Goal: Check status: Check status

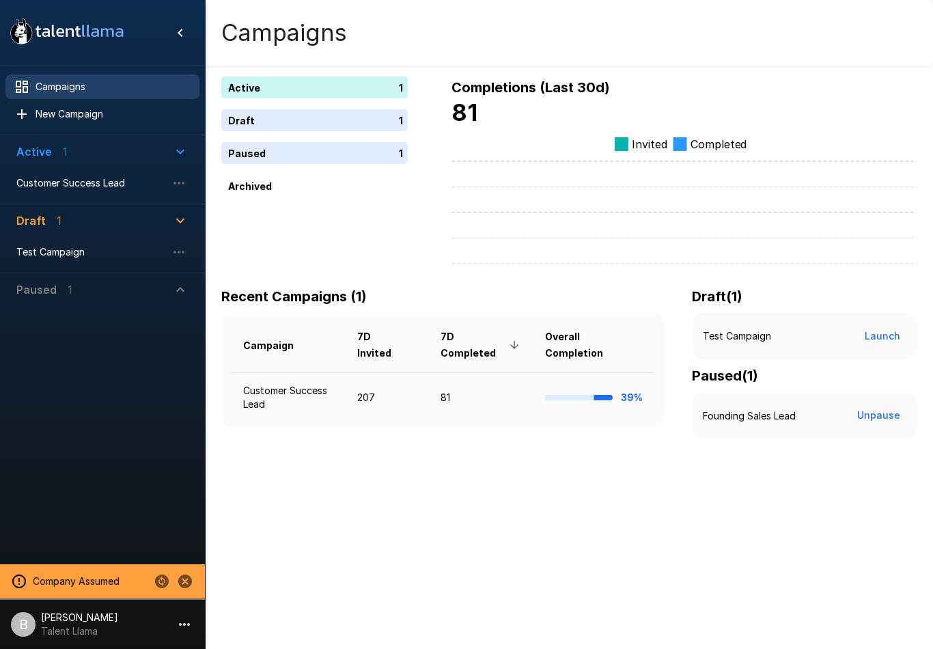
click at [85, 160] on button "Active 1" at bounding box center [102, 151] width 194 height 33
click at [301, 392] on td "Customer Success Lead" at bounding box center [289, 397] width 114 height 50
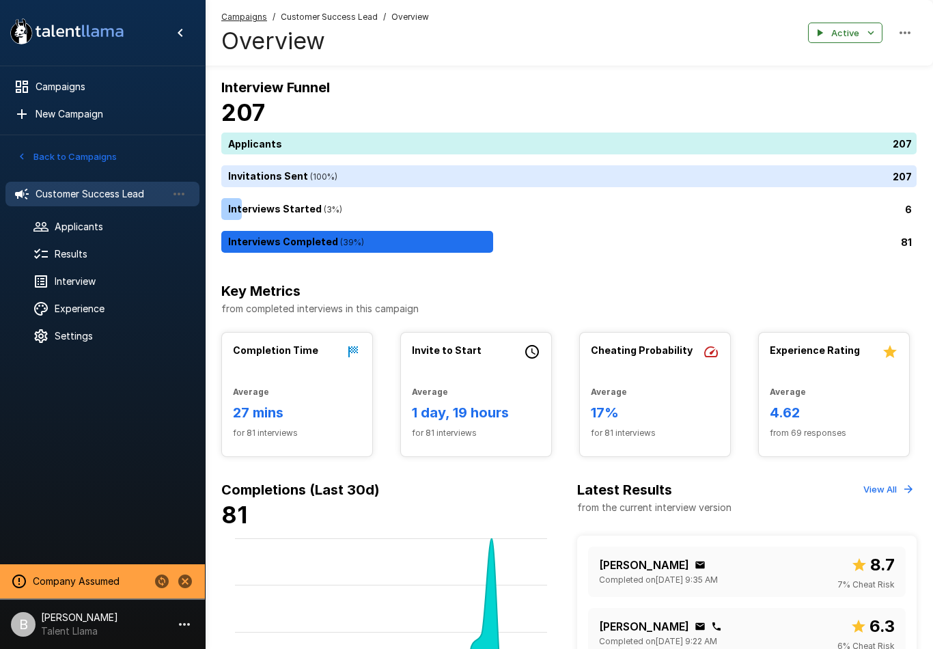
click at [113, 246] on div "Results" at bounding box center [102, 254] width 194 height 25
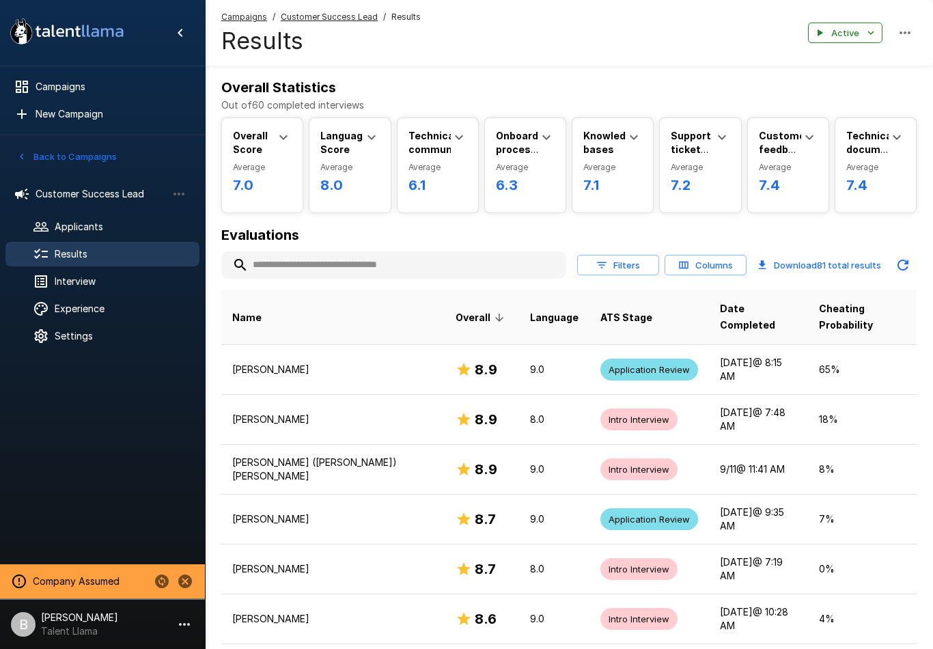
click at [609, 272] on button "Filters" at bounding box center [618, 265] width 82 height 21
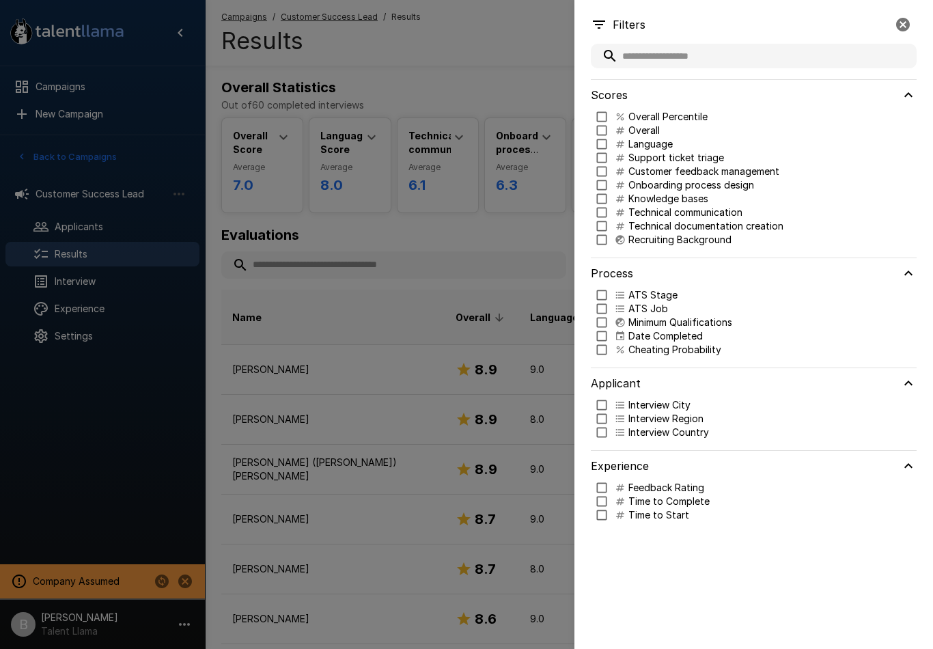
click at [466, 234] on div at bounding box center [466, 324] width 933 height 649
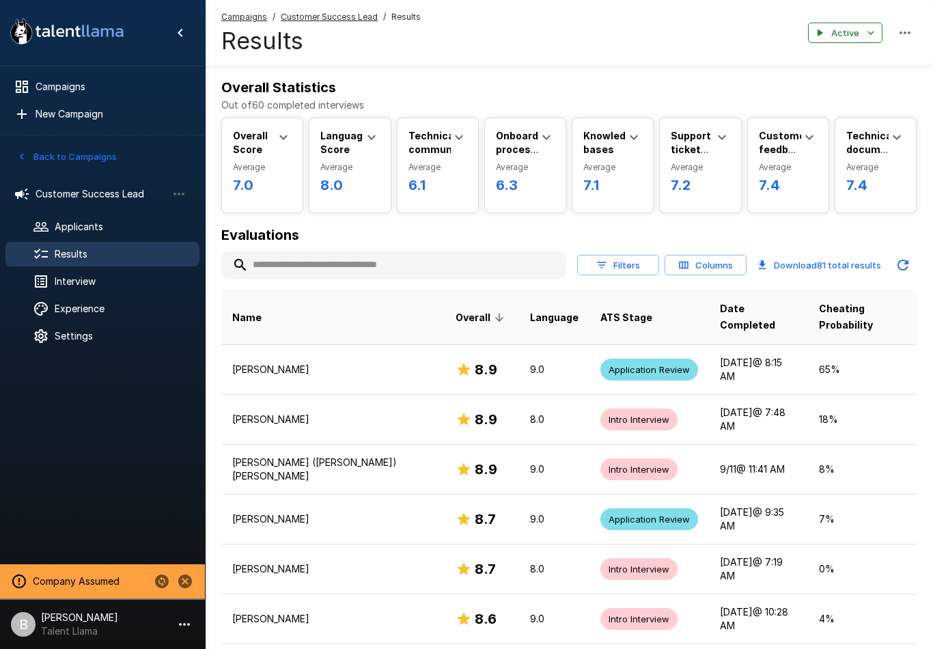
click at [115, 334] on span "Settings" at bounding box center [122, 336] width 134 height 14
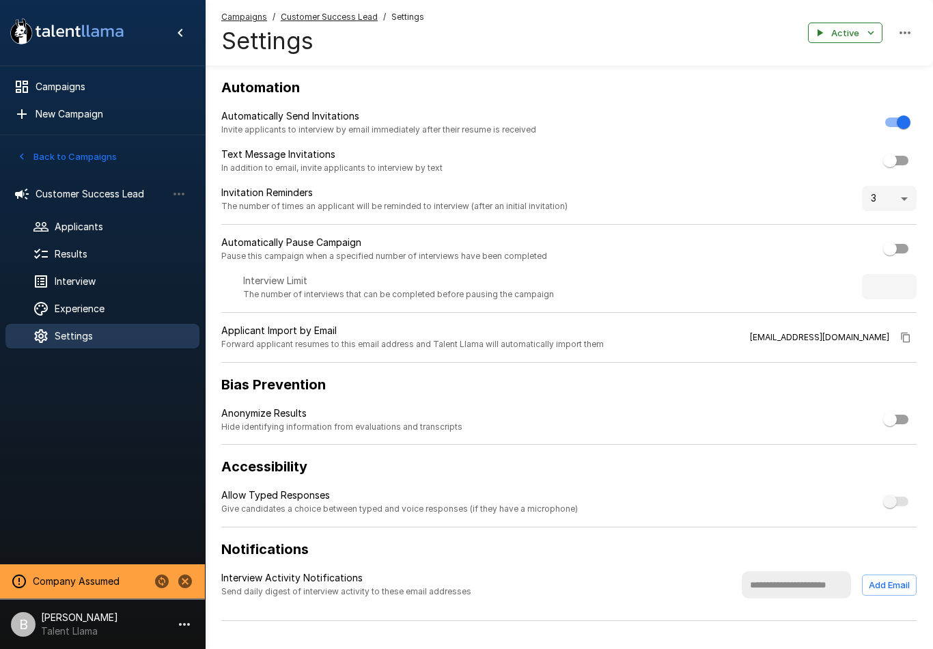
click at [905, 496] on span "6 interviews in progress. You can only change this setting when no interviews a…" at bounding box center [896, 501] width 23 height 10
click at [895, 491] on span "6 interviews in progress. You can only change this setting when no interviews a…" at bounding box center [897, 501] width 40 height 26
click at [888, 504] on span "6 interviews in progress. You can only change this setting when no interviews a…" at bounding box center [897, 501] width 40 height 26
click at [892, 492] on span "6 interviews in progress. You can only change this setting when no interviews a…" at bounding box center [897, 501] width 40 height 26
click at [887, 498] on span "6 interviews in progress. You can only change this setting when no interviews a…" at bounding box center [896, 501] width 23 height 10
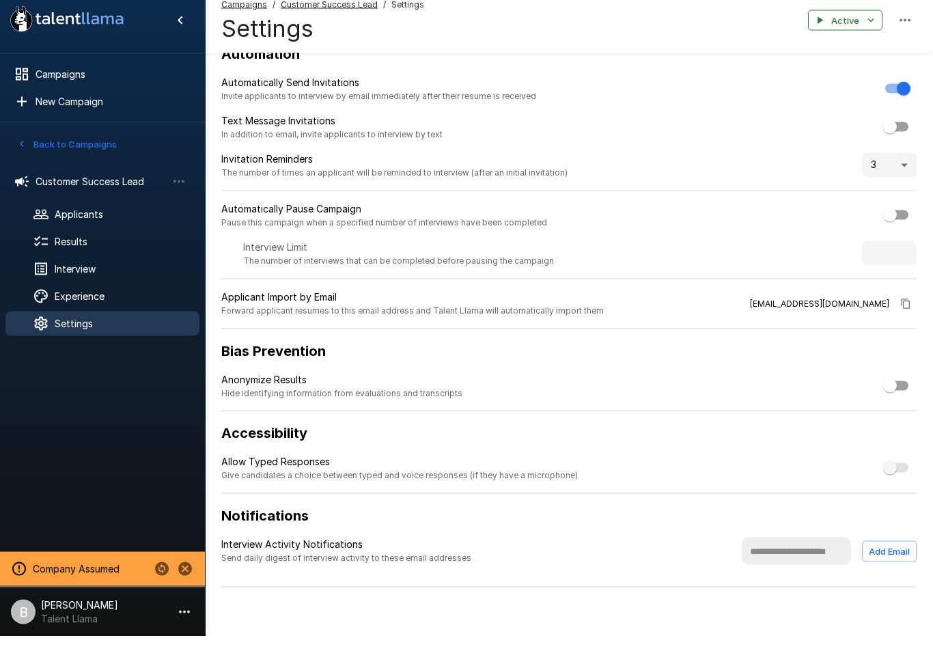
scroll to position [22, 0]
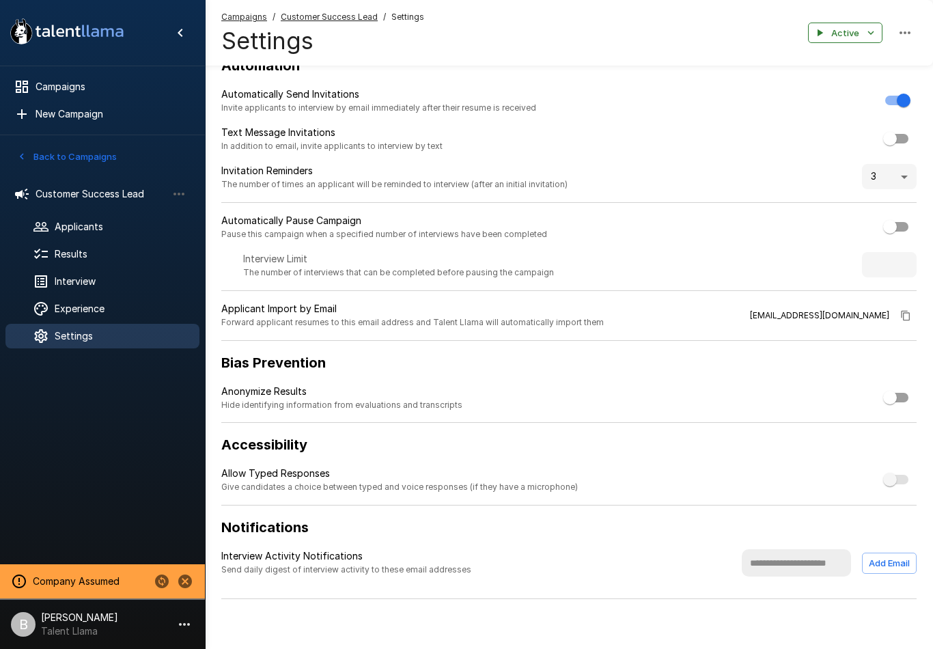
click at [888, 476] on span "6 interviews in progress. You can only change this setting when no interviews a…" at bounding box center [896, 480] width 23 height 10
click at [884, 480] on span "6 interviews in progress. You can only change this setting when no interviews a…" at bounding box center [897, 479] width 40 height 26
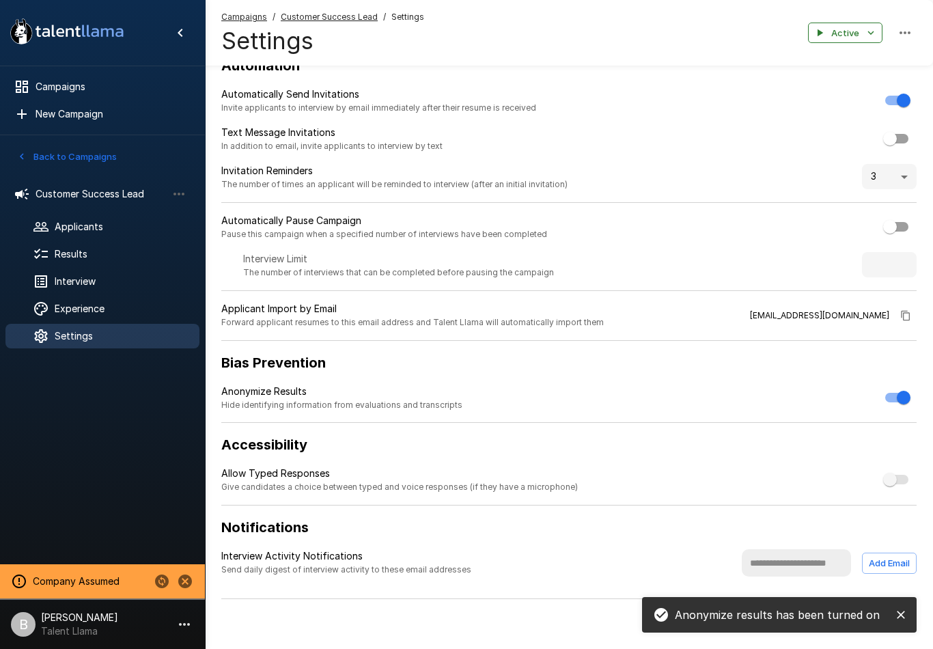
click at [111, 255] on span "Results" at bounding box center [122, 254] width 134 height 14
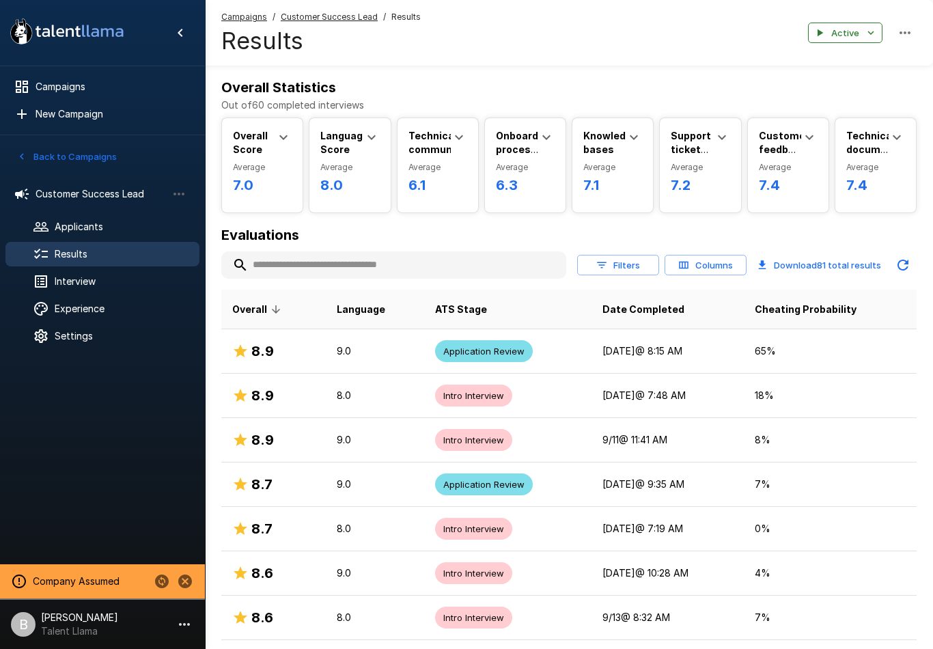
click at [623, 264] on button "Filters" at bounding box center [618, 265] width 82 height 21
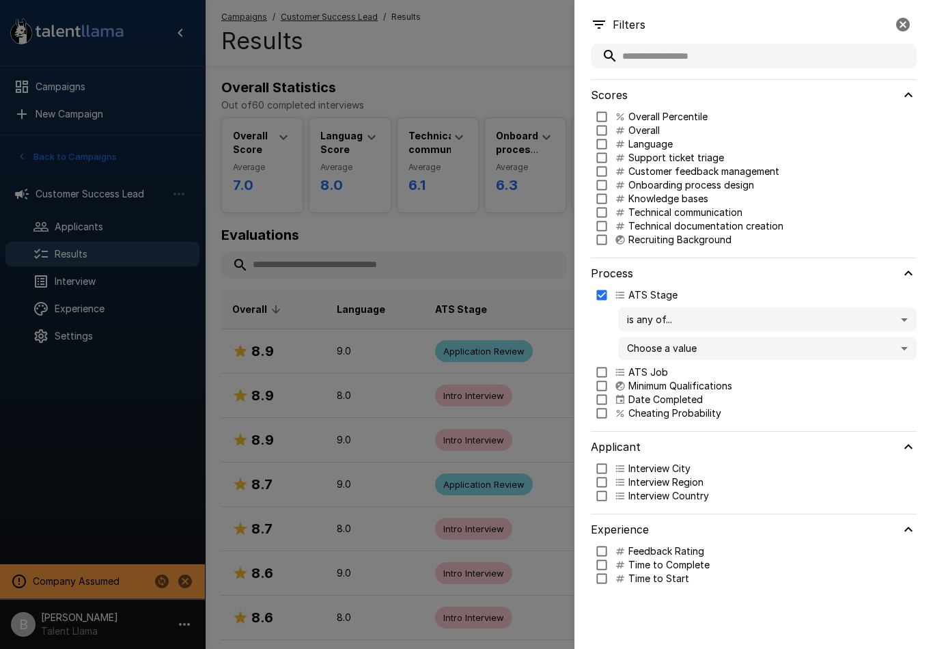
click at [720, 351] on body ".st0{fill:#FFFFFF;} .st1{fill:#76a4ed;} Campaigns New Campaign Active 1 Custome…" at bounding box center [466, 324] width 933 height 649
click at [718, 382] on p "Application Review" at bounding box center [780, 376] width 251 height 14
type input "**********"
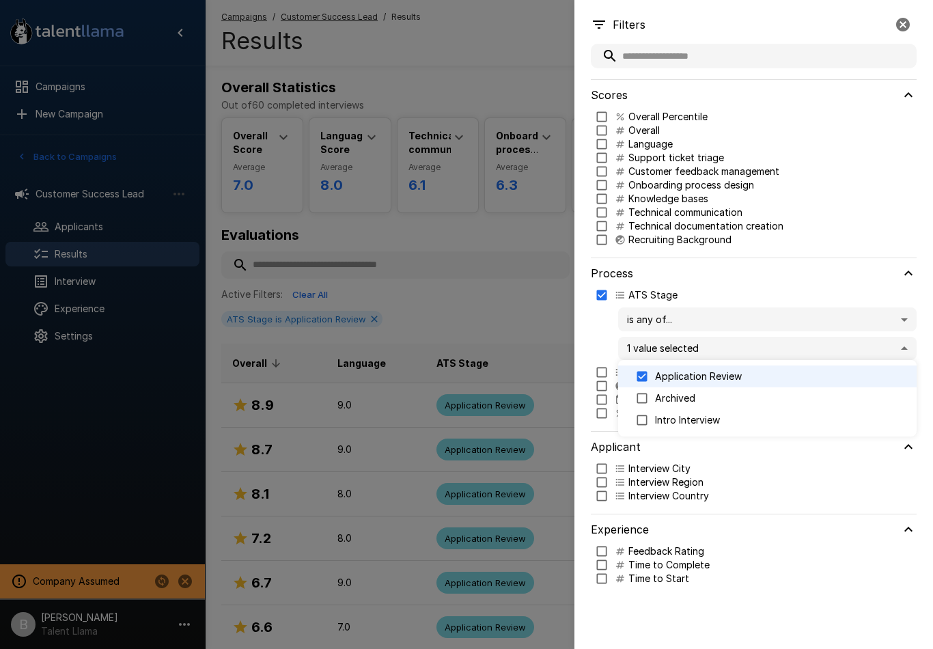
click at [499, 232] on div at bounding box center [466, 324] width 933 height 649
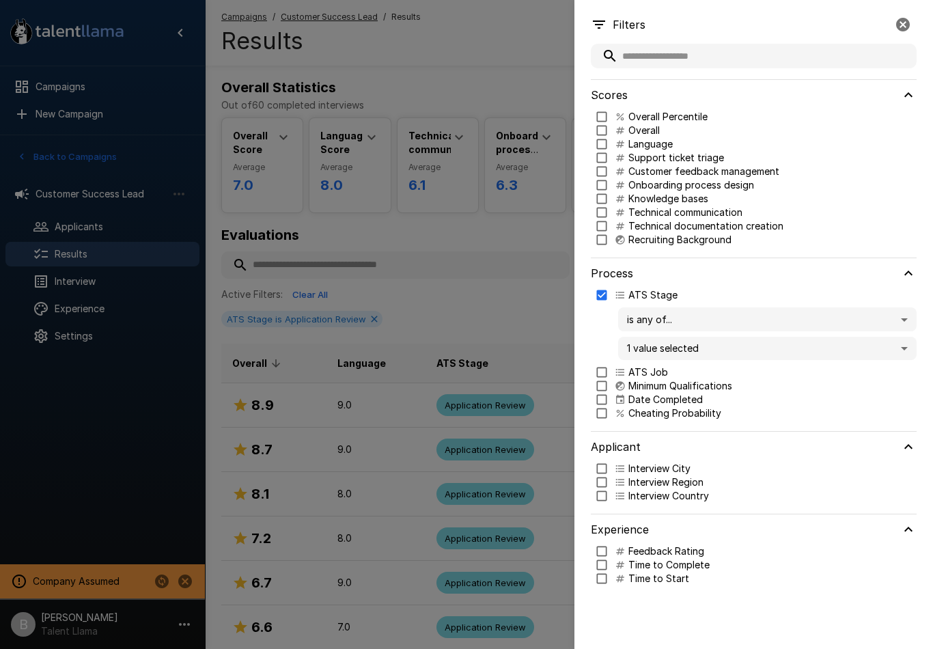
click at [505, 300] on div at bounding box center [466, 324] width 933 height 649
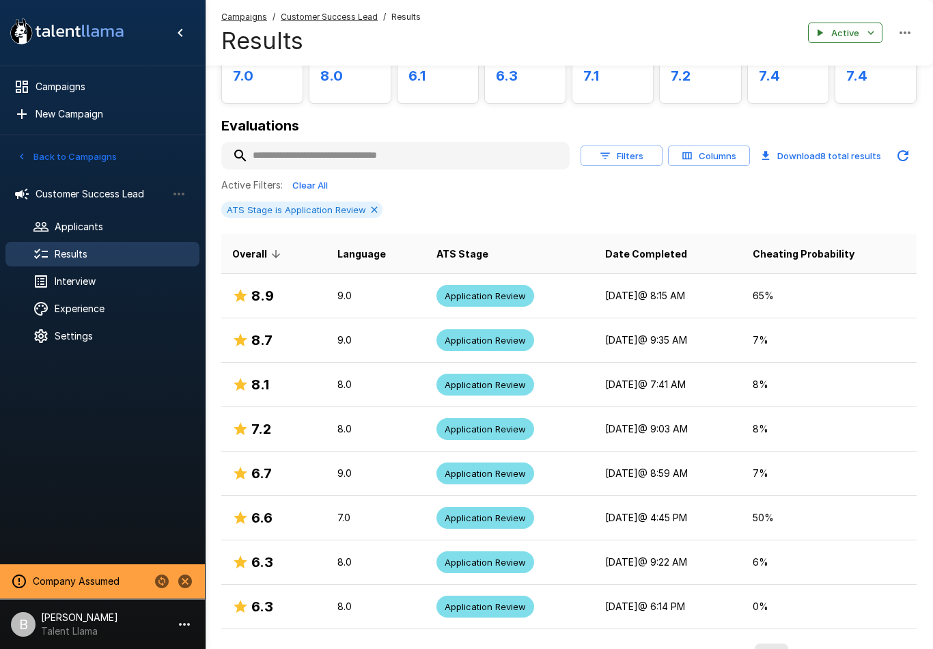
scroll to position [104, 0]
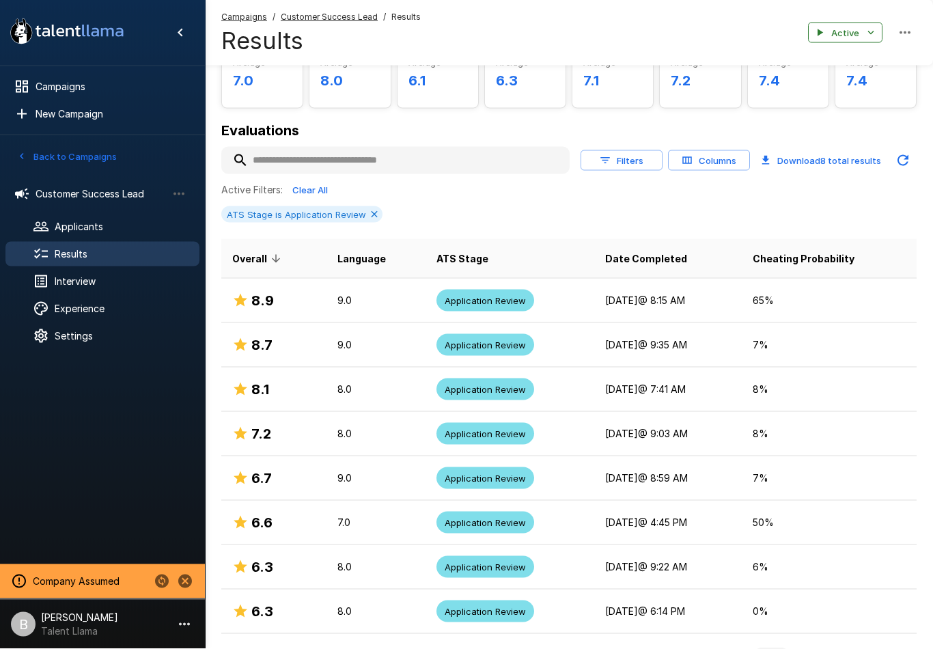
click at [116, 333] on span "Settings" at bounding box center [122, 336] width 134 height 14
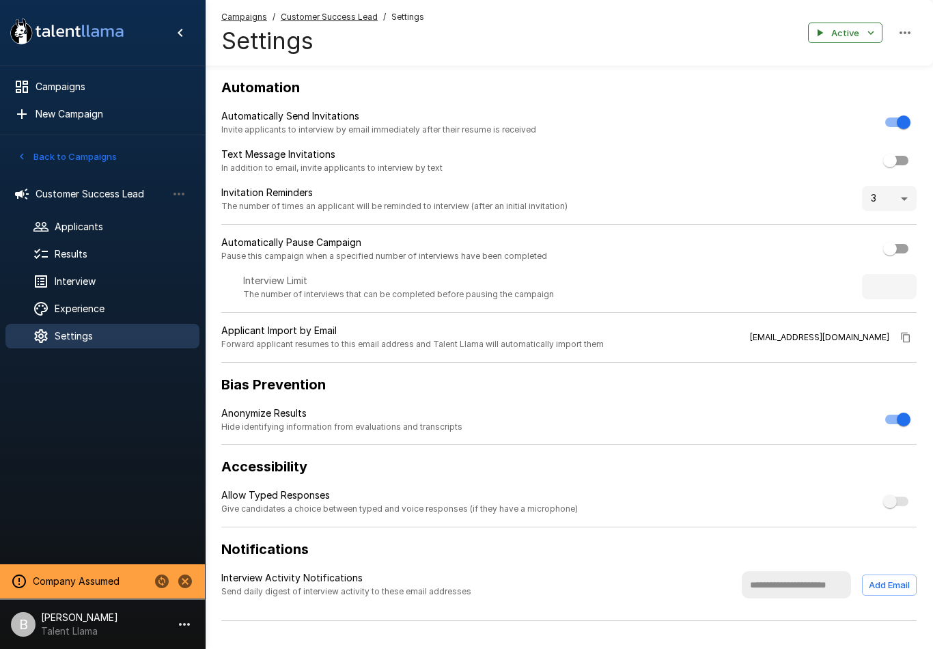
scroll to position [1, 0]
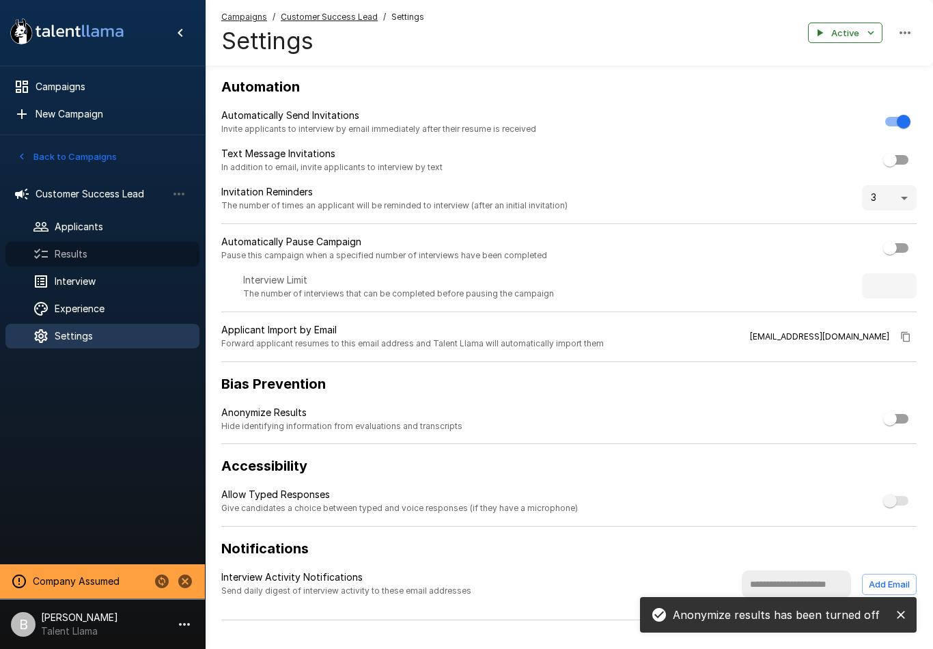
click at [104, 254] on span "Results" at bounding box center [122, 254] width 134 height 14
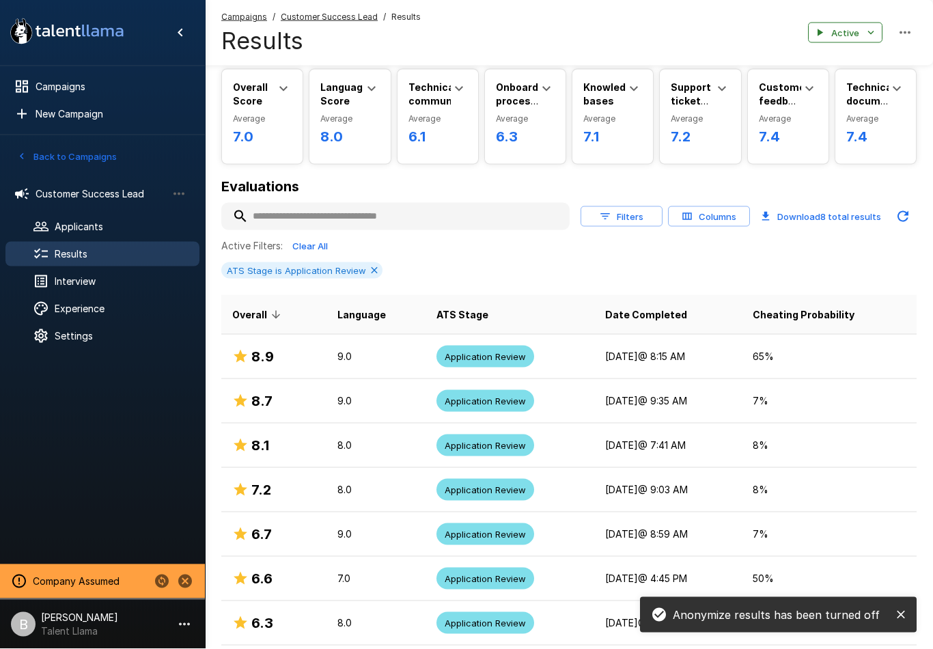
scroll to position [48, 0]
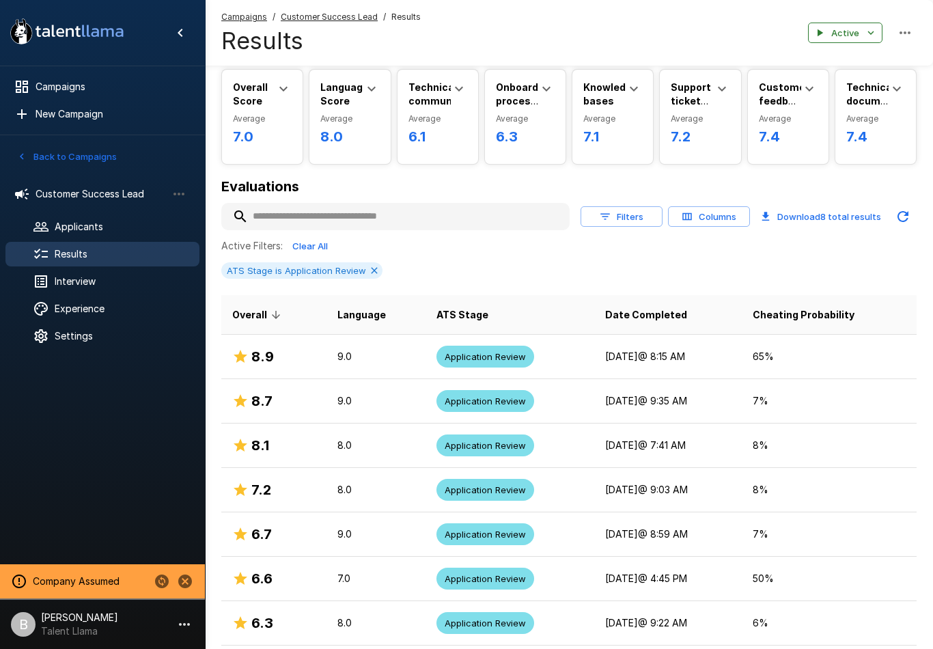
click at [709, 209] on button "Columns" at bounding box center [709, 216] width 82 height 21
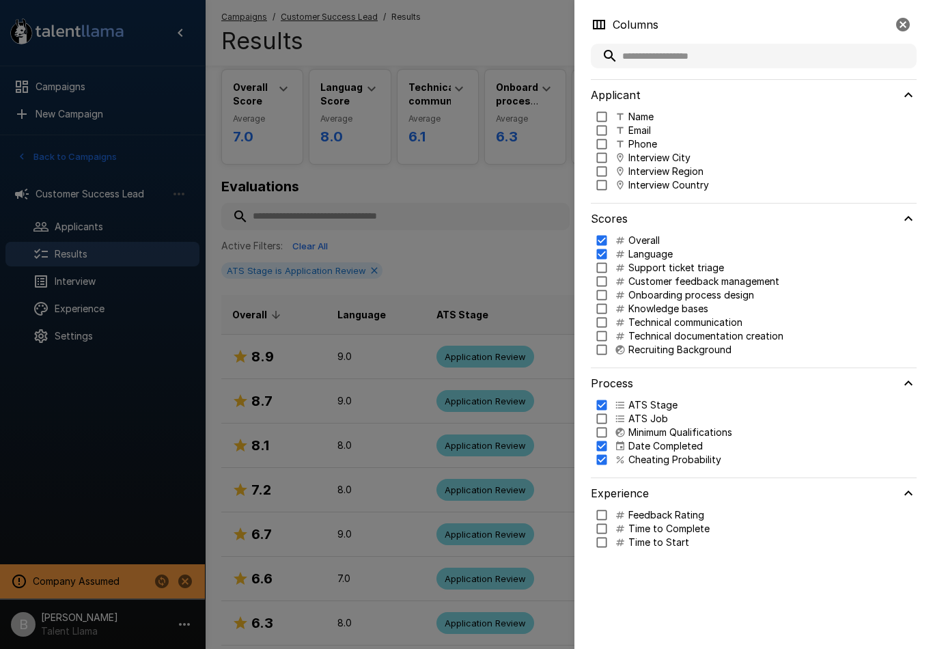
click at [639, 117] on p "Name" at bounding box center [640, 117] width 25 height 14
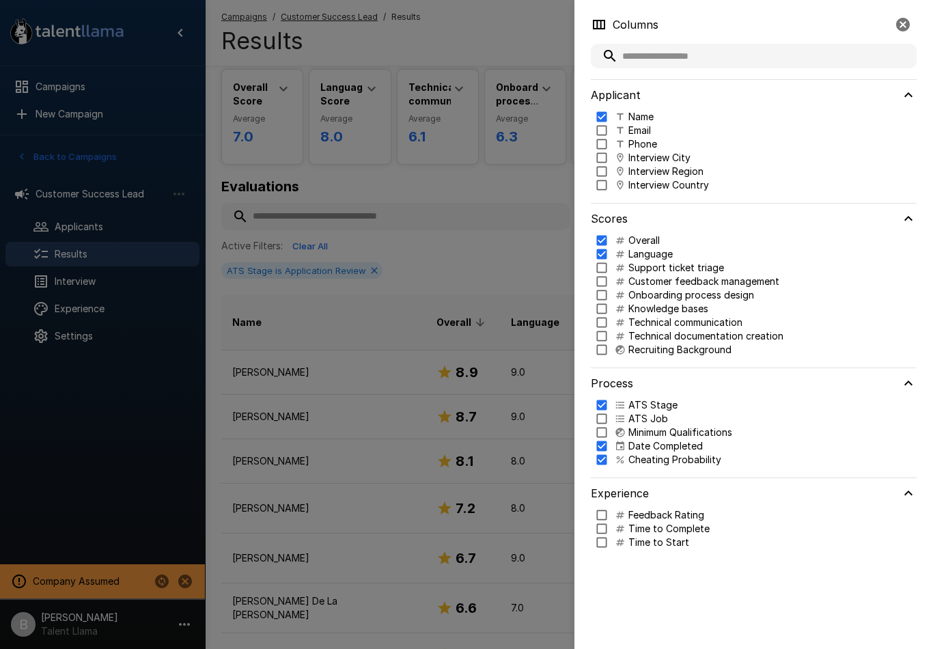
click at [469, 241] on div at bounding box center [466, 324] width 933 height 649
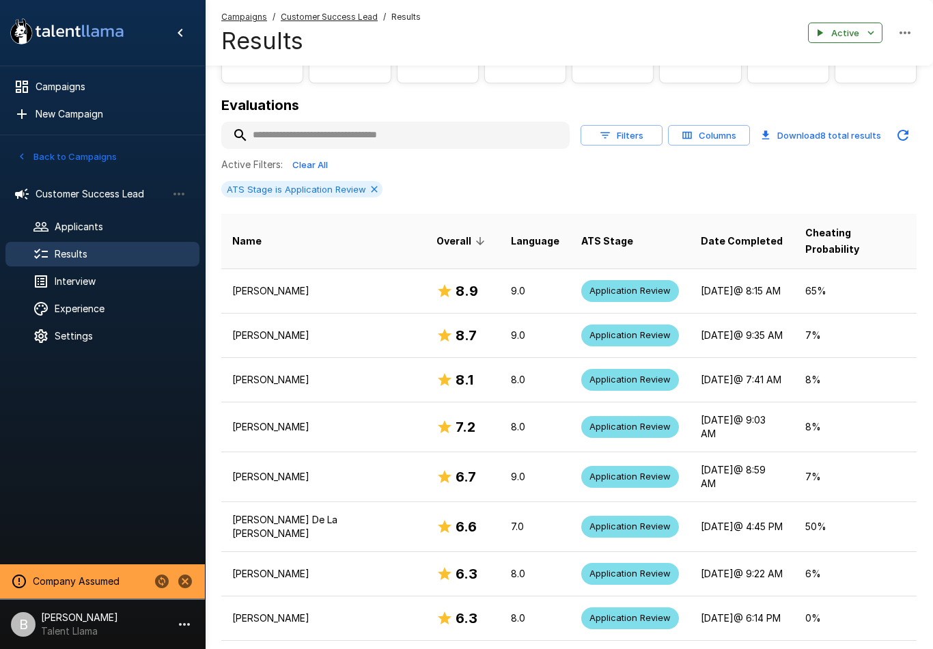
scroll to position [128, 0]
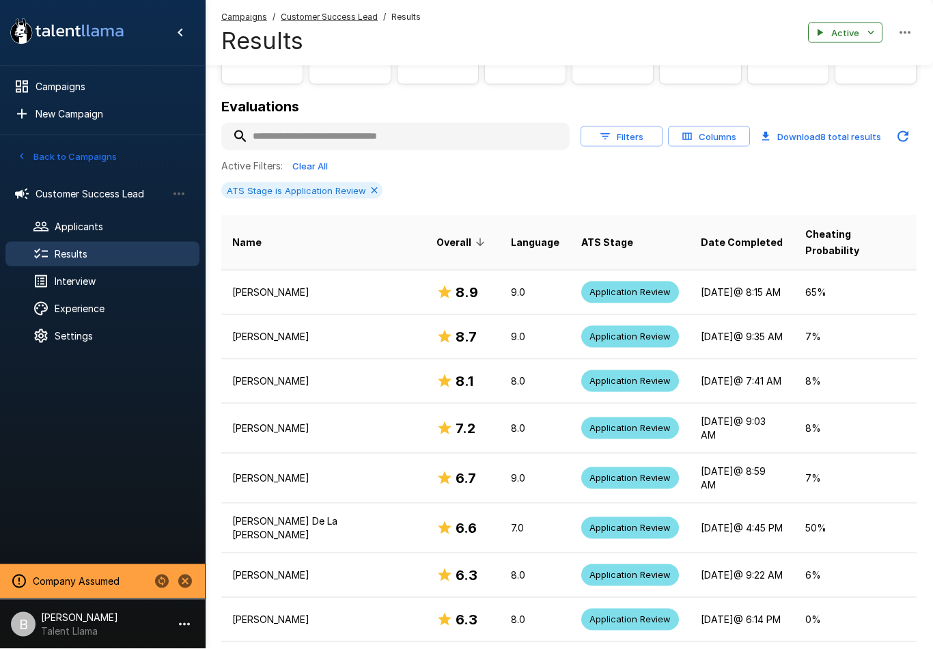
click at [294, 284] on td "[PERSON_NAME]" at bounding box center [323, 292] width 204 height 44
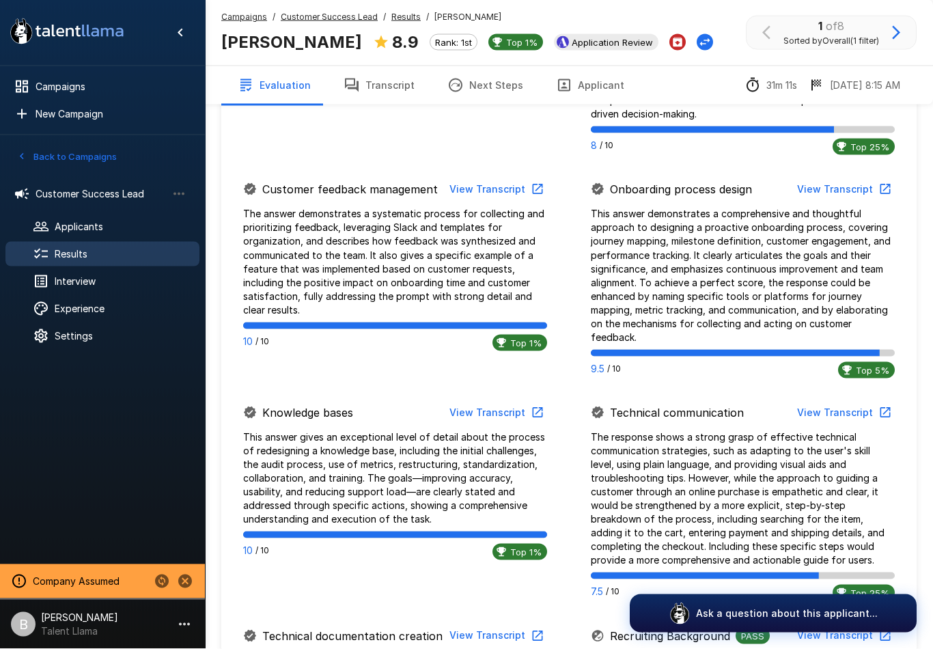
scroll to position [757, 0]
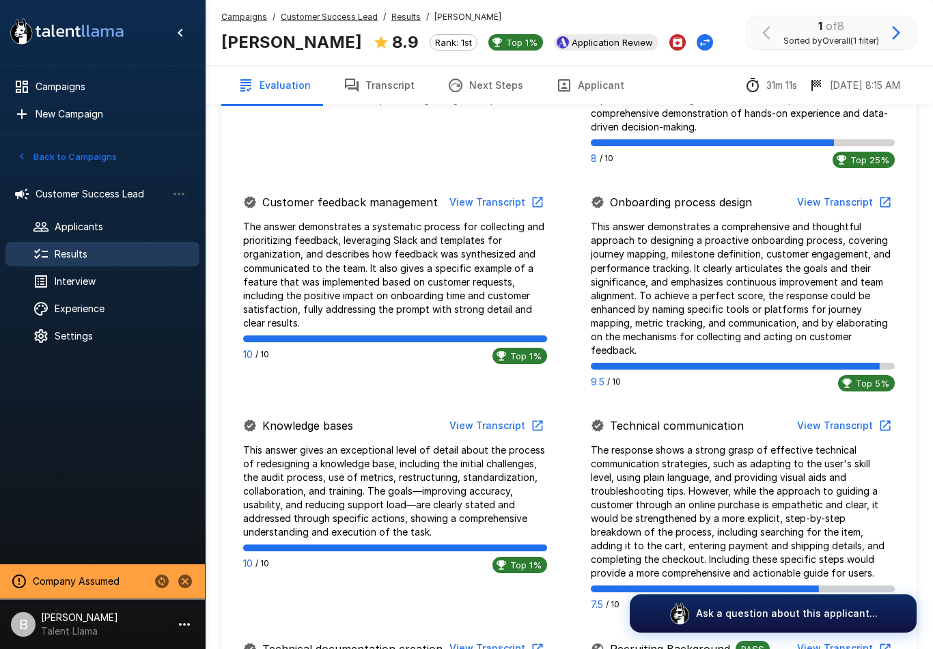
click at [744, 296] on p "This answer demonstrates a comprehensive and thoughtful approach to designing a…" at bounding box center [743, 288] width 304 height 137
click at [847, 199] on button "View Transcript" at bounding box center [842, 202] width 103 height 25
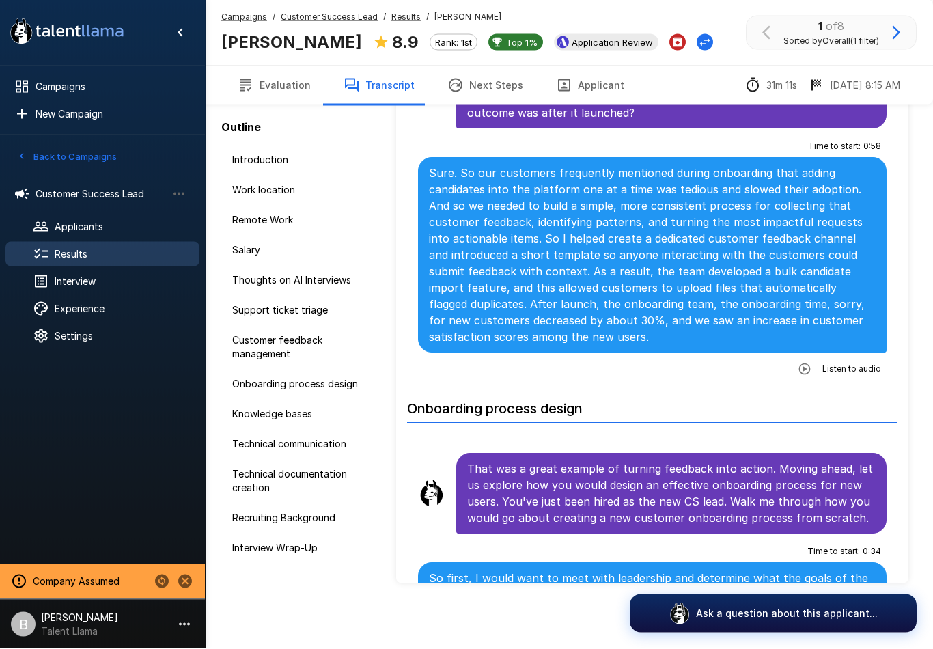
scroll to position [68, 0]
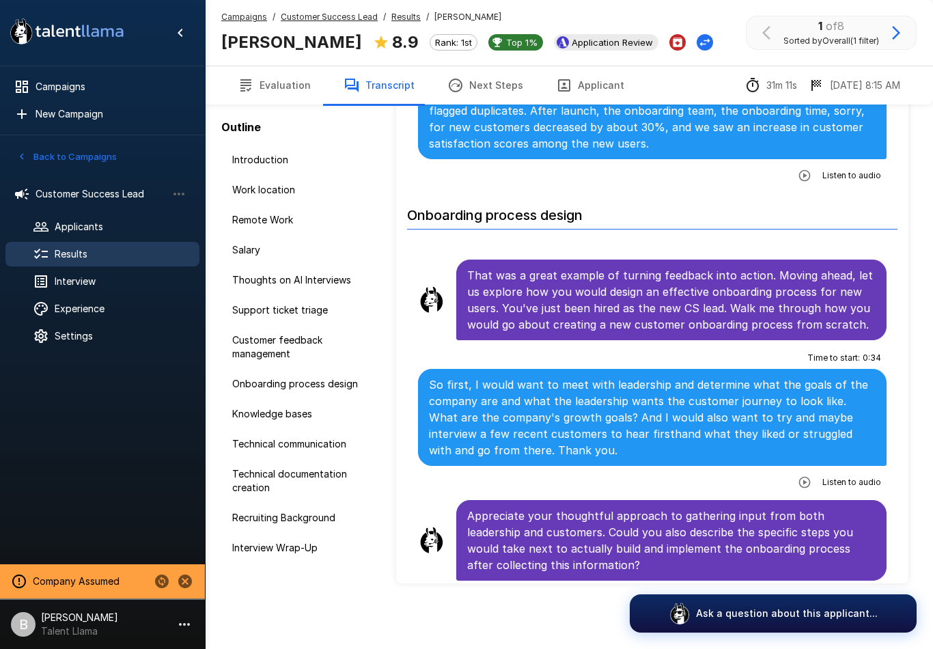
click at [806, 476] on icon "button" at bounding box center [805, 482] width 12 height 12
click at [729, 473] on button "button" at bounding box center [720, 483] width 20 height 20
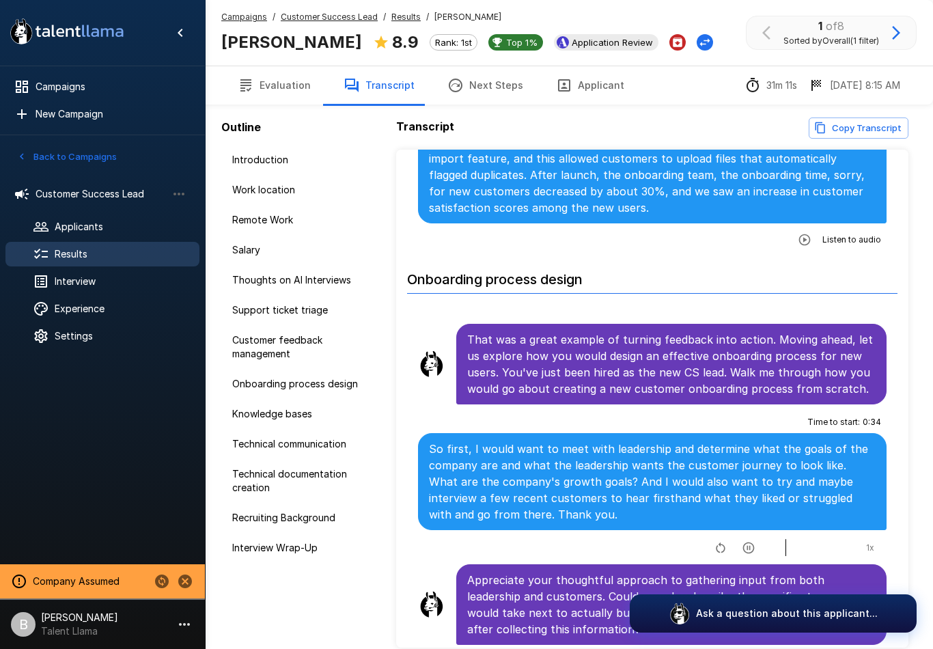
click at [719, 541] on icon "button" at bounding box center [721, 548] width 14 height 14
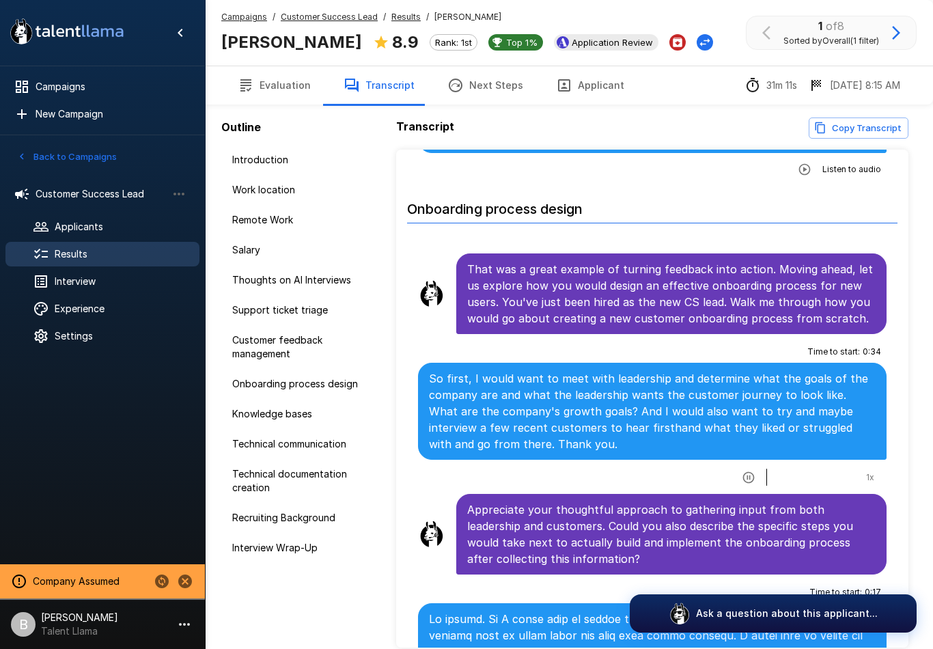
scroll to position [2553, 0]
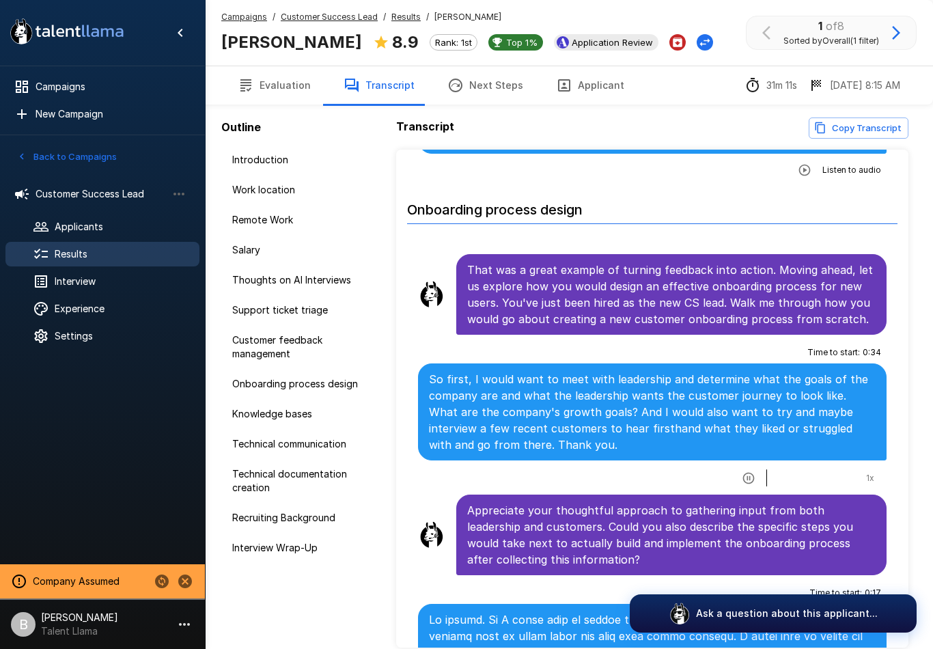
click at [480, 93] on button "Next Steps" at bounding box center [485, 85] width 109 height 38
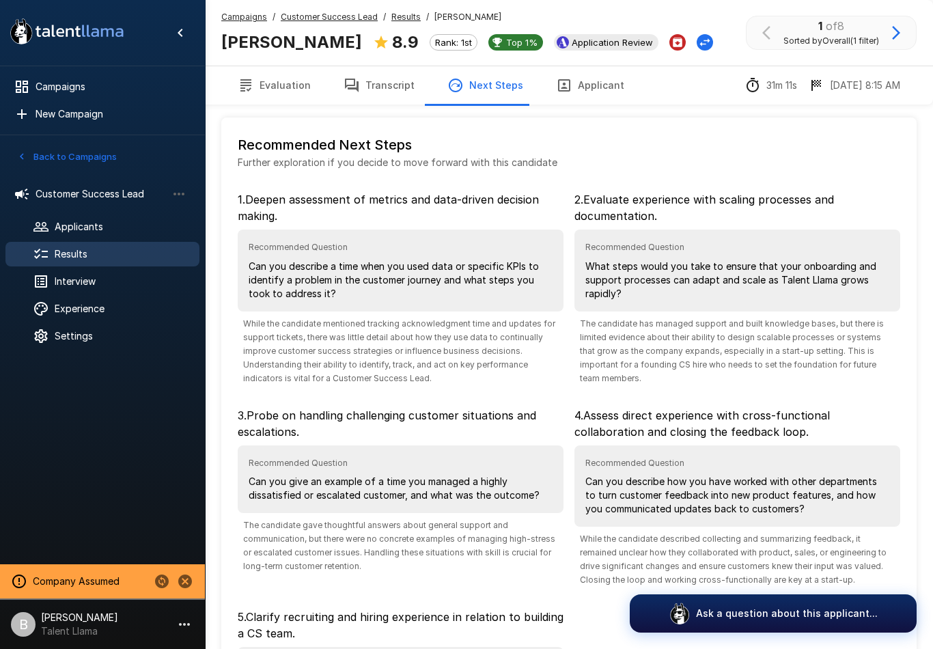
click at [392, 82] on button "Transcript" at bounding box center [379, 85] width 104 height 38
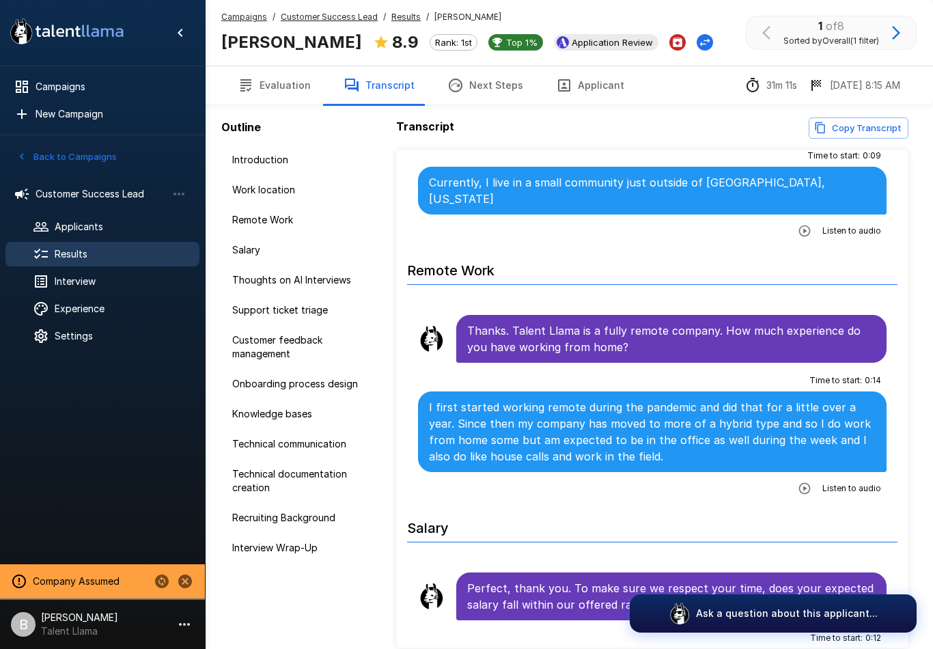
scroll to position [416, 0]
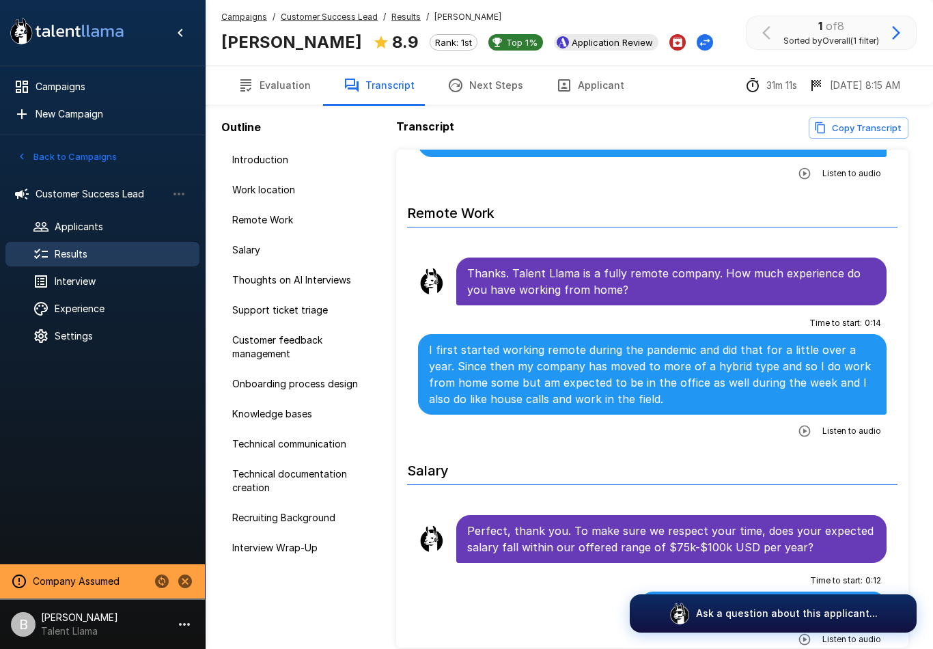
click at [803, 424] on icon "button" at bounding box center [805, 431] width 14 height 14
click at [720, 425] on icon "button" at bounding box center [721, 432] width 14 height 14
click at [483, 87] on button "Next Steps" at bounding box center [485, 85] width 109 height 38
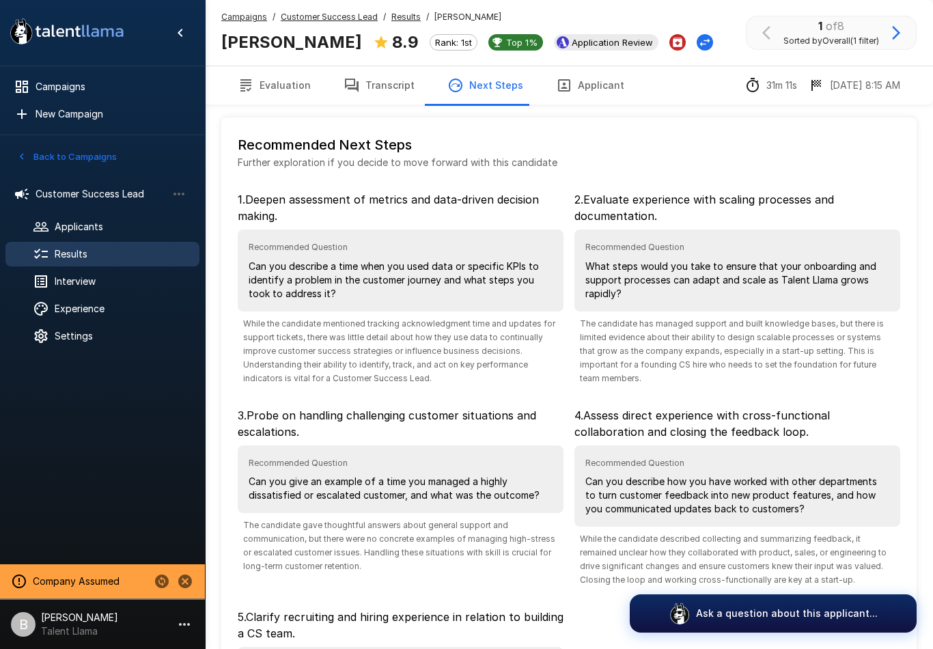
click at [383, 78] on button "Transcript" at bounding box center [379, 85] width 104 height 38
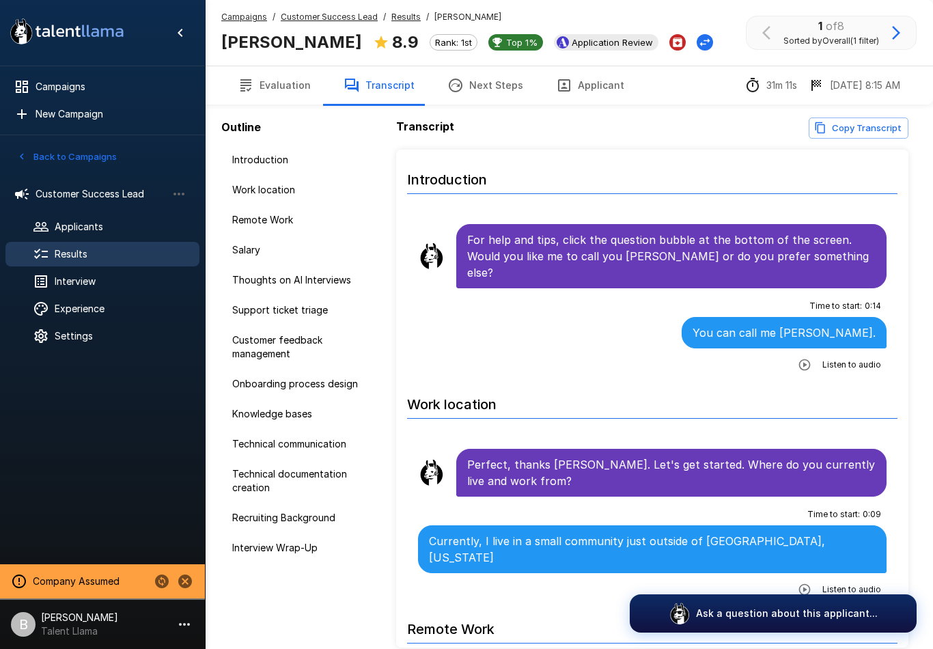
click at [800, 358] on icon "button" at bounding box center [805, 365] width 14 height 14
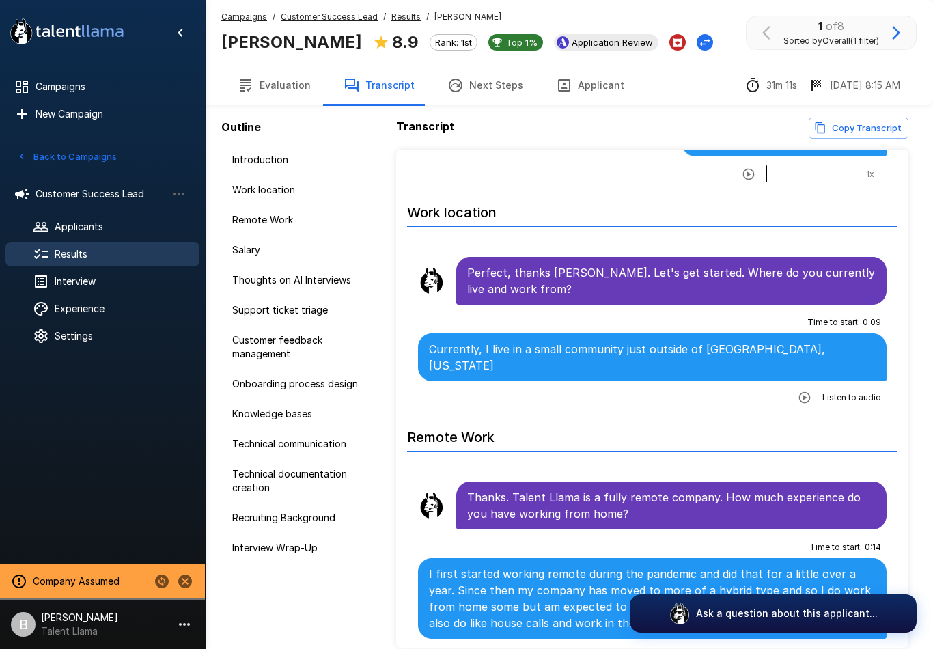
scroll to position [214, 0]
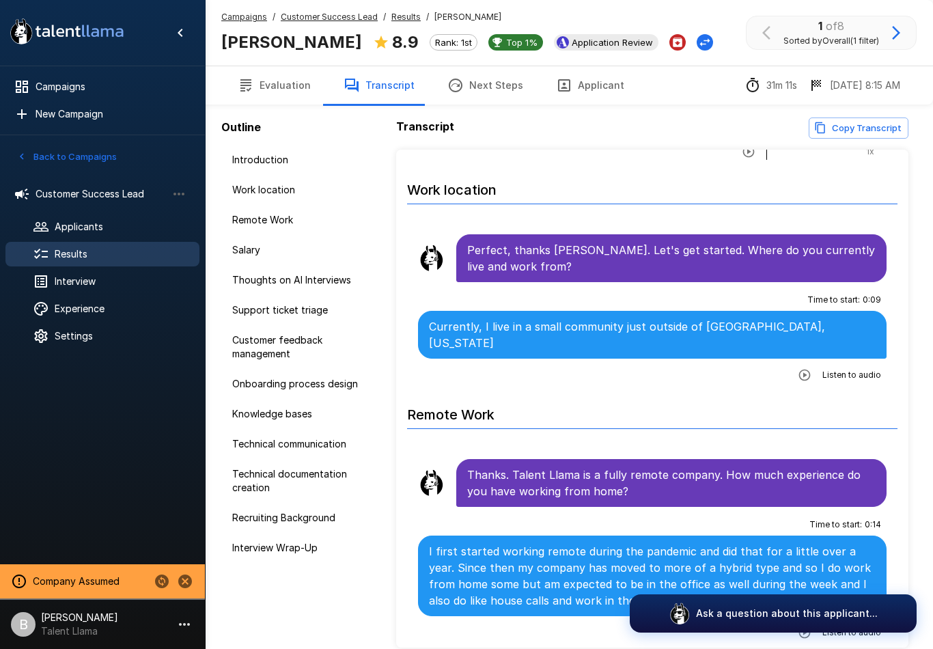
click at [798, 363] on button "button" at bounding box center [804, 375] width 25 height 25
click at [722, 369] on icon "button" at bounding box center [721, 376] width 14 height 14
click at [738, 365] on div "1 x" at bounding box center [808, 376] width 145 height 22
click at [744, 370] on icon "button" at bounding box center [749, 376] width 12 height 12
click at [748, 370] on icon "button" at bounding box center [749, 376] width 12 height 12
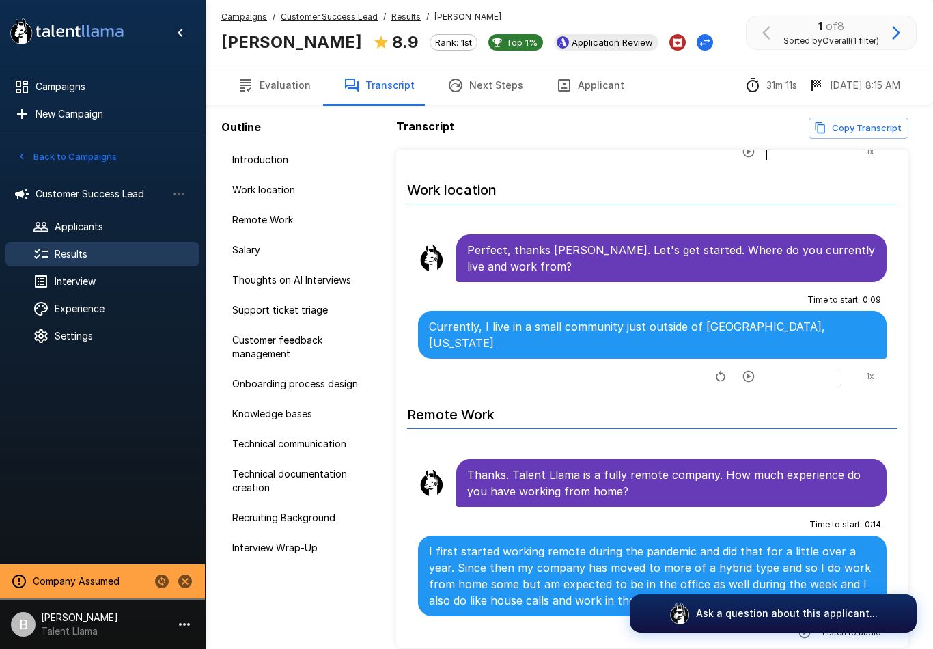
click at [760, 364] on button "button" at bounding box center [748, 376] width 25 height 25
click at [754, 370] on icon "button" at bounding box center [749, 376] width 12 height 12
click at [750, 370] on icon "button" at bounding box center [749, 376] width 12 height 12
click at [712, 366] on button "button" at bounding box center [720, 376] width 20 height 20
click at [747, 369] on icon "button" at bounding box center [749, 376] width 14 height 14
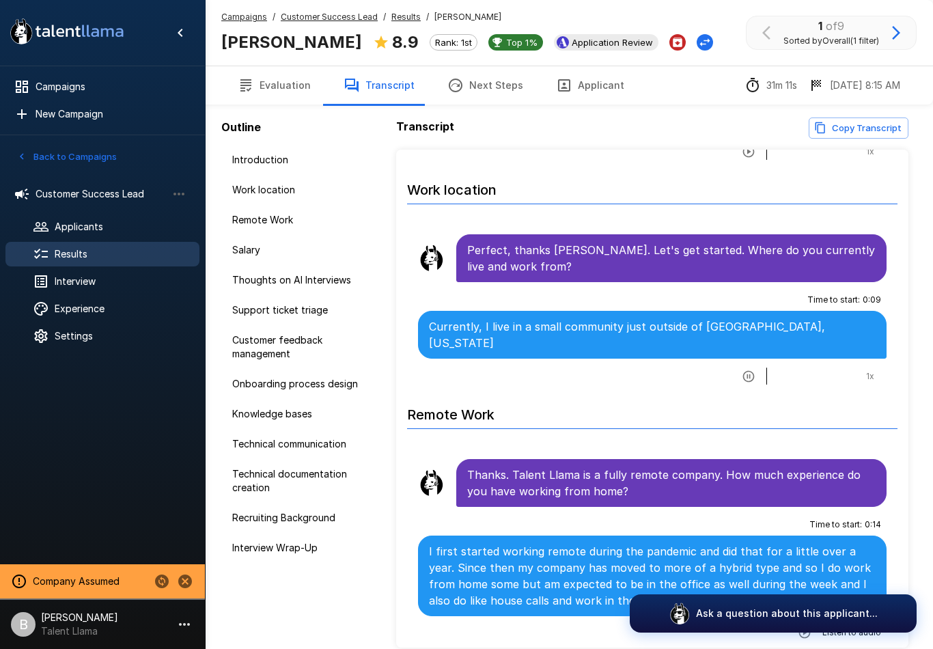
click at [488, 89] on button "Next Steps" at bounding box center [485, 85] width 109 height 38
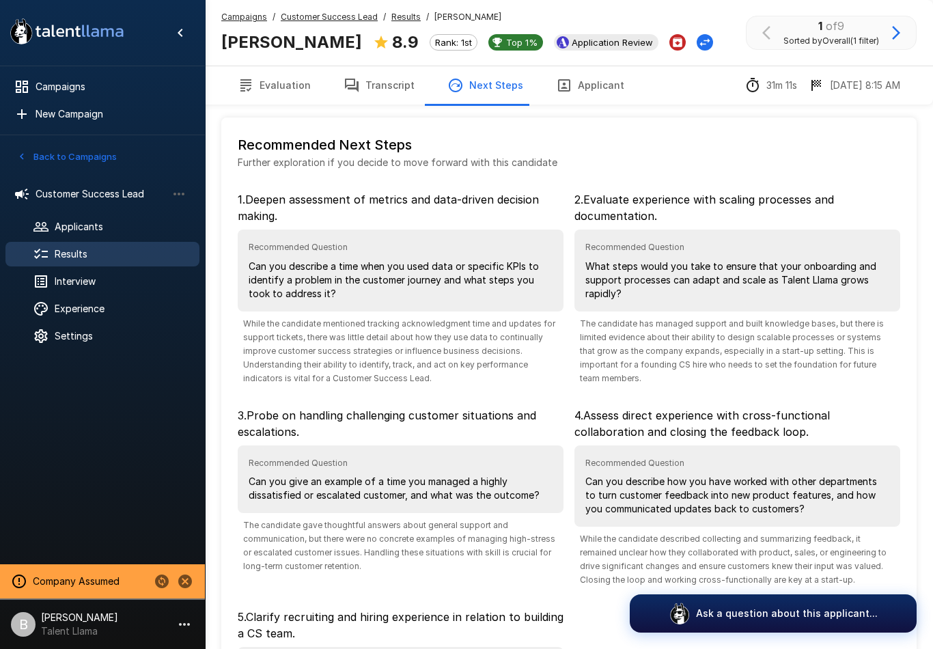
click at [383, 80] on button "Transcript" at bounding box center [379, 85] width 104 height 38
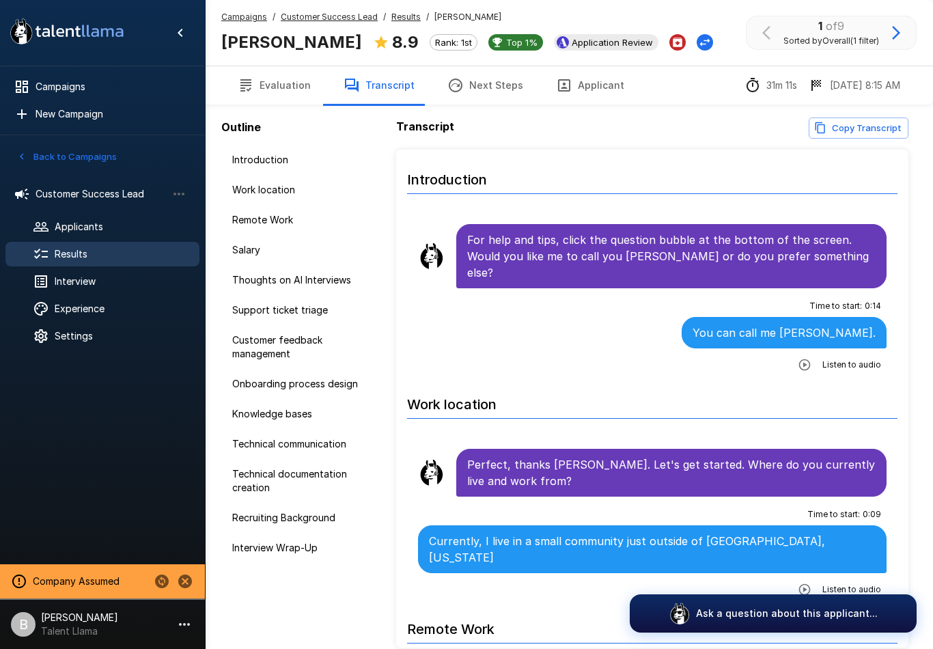
click at [806, 359] on icon "button" at bounding box center [805, 365] width 12 height 12
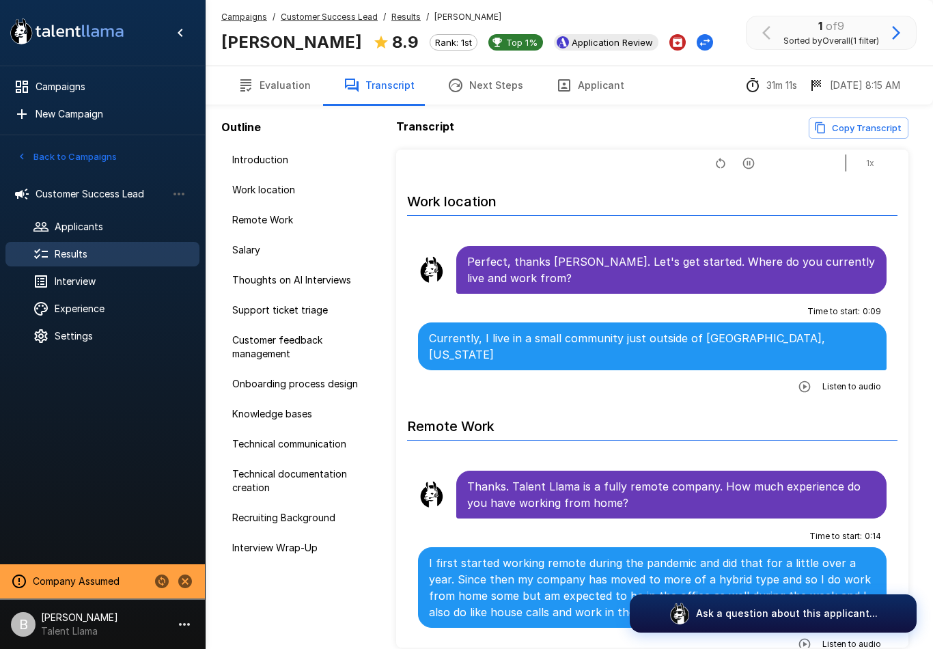
scroll to position [235, 0]
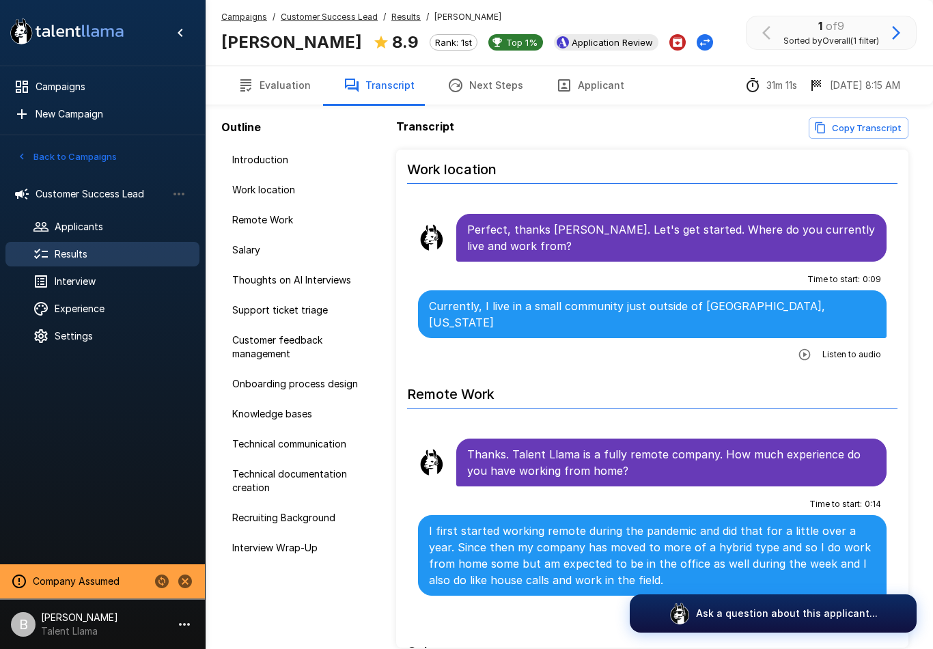
click at [303, 548] on span "Interview Wrap-Up" at bounding box center [300, 548] width 137 height 14
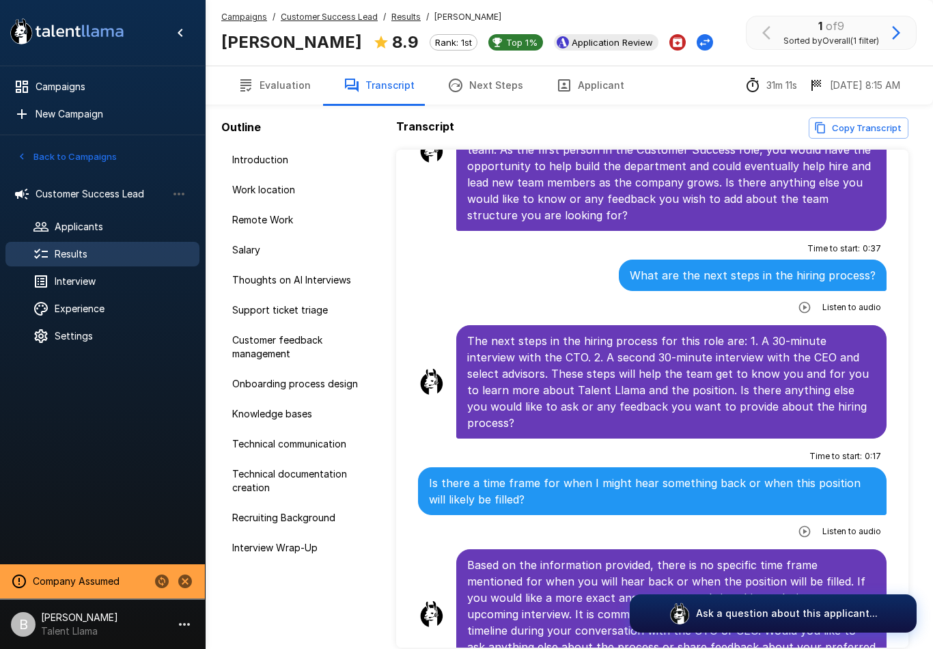
scroll to position [5910, 0]
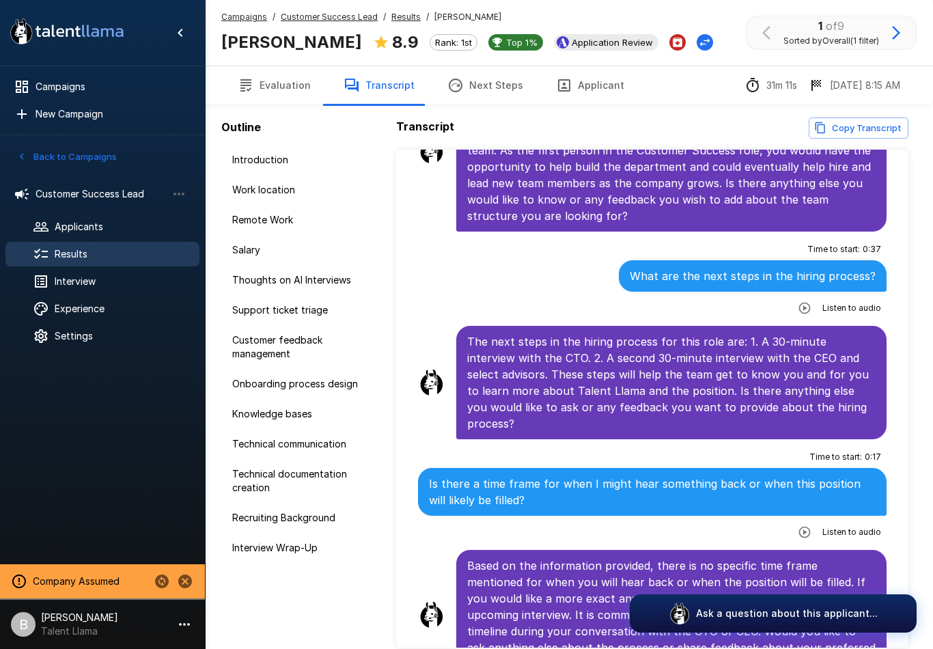
click at [104, 335] on span "Settings" at bounding box center [122, 336] width 134 height 14
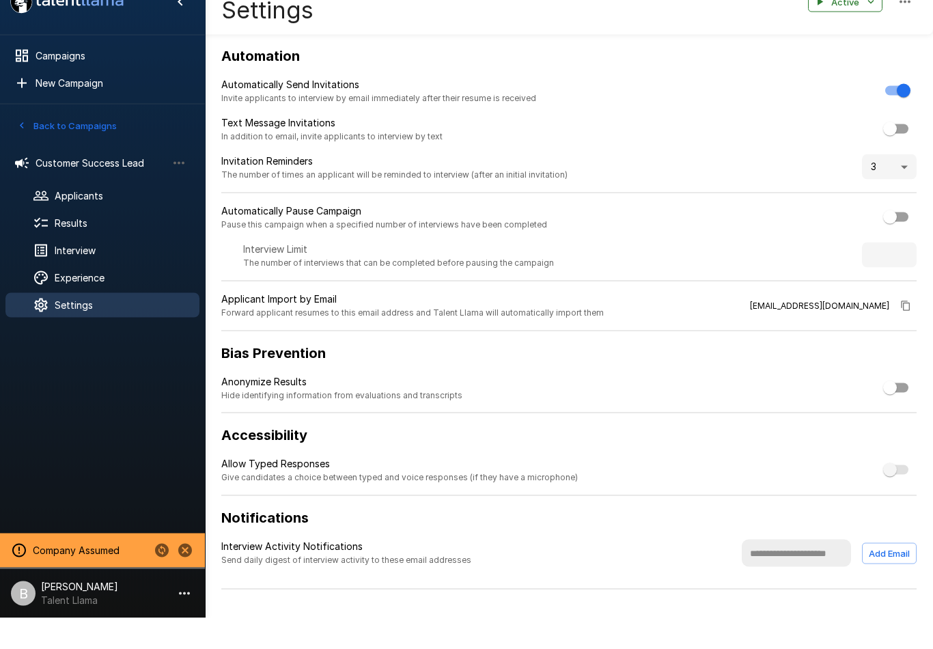
scroll to position [1, 0]
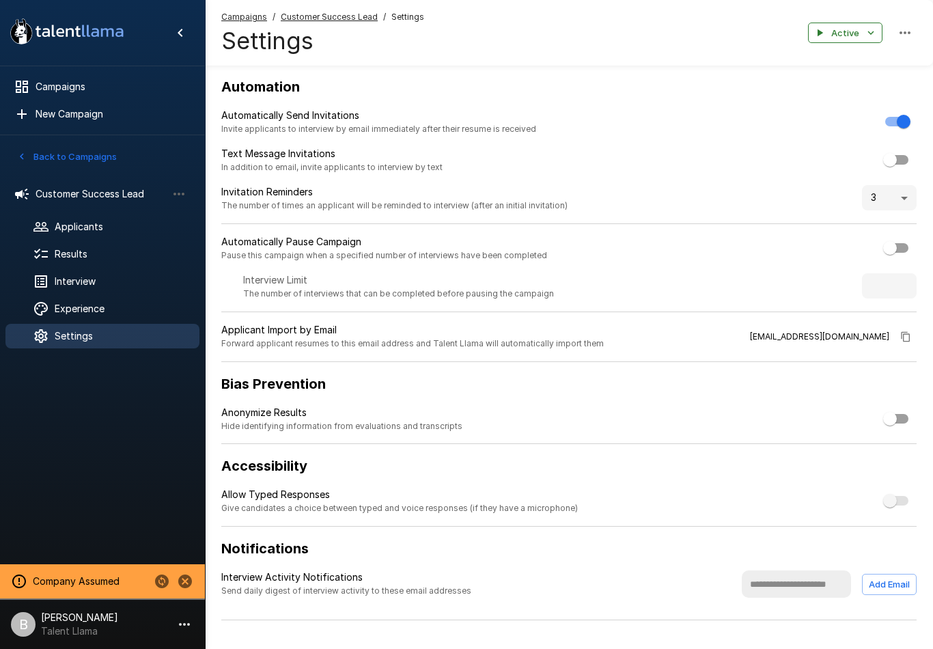
click at [112, 283] on span "Interview" at bounding box center [122, 282] width 134 height 14
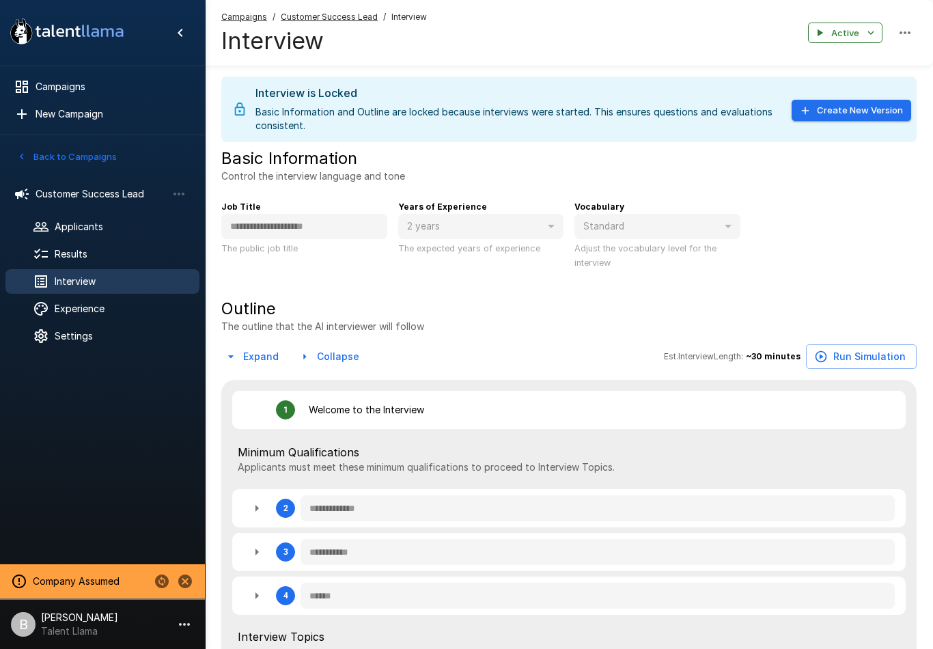
type textarea "*"
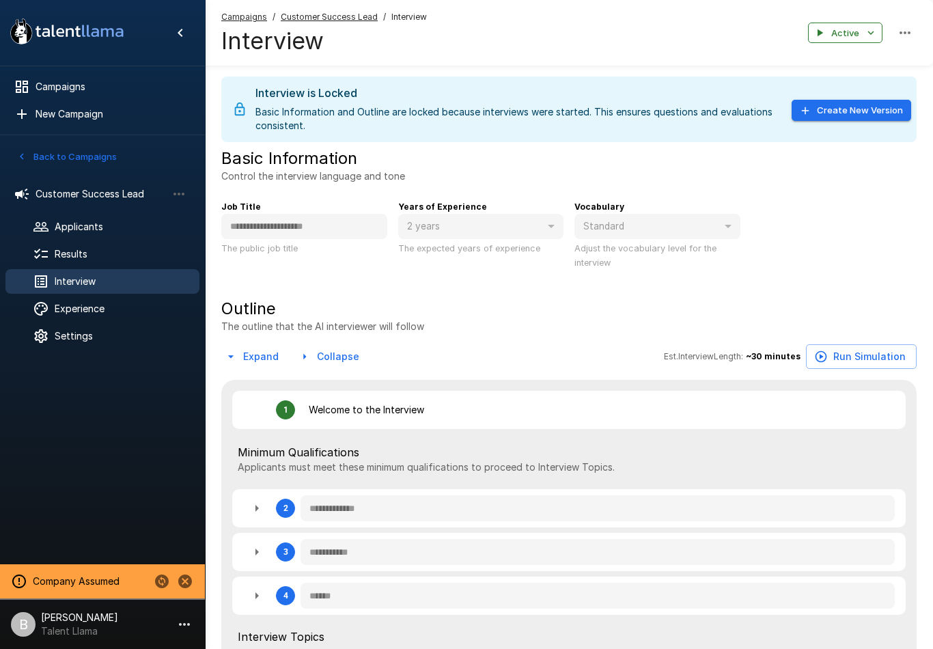
type textarea "*"
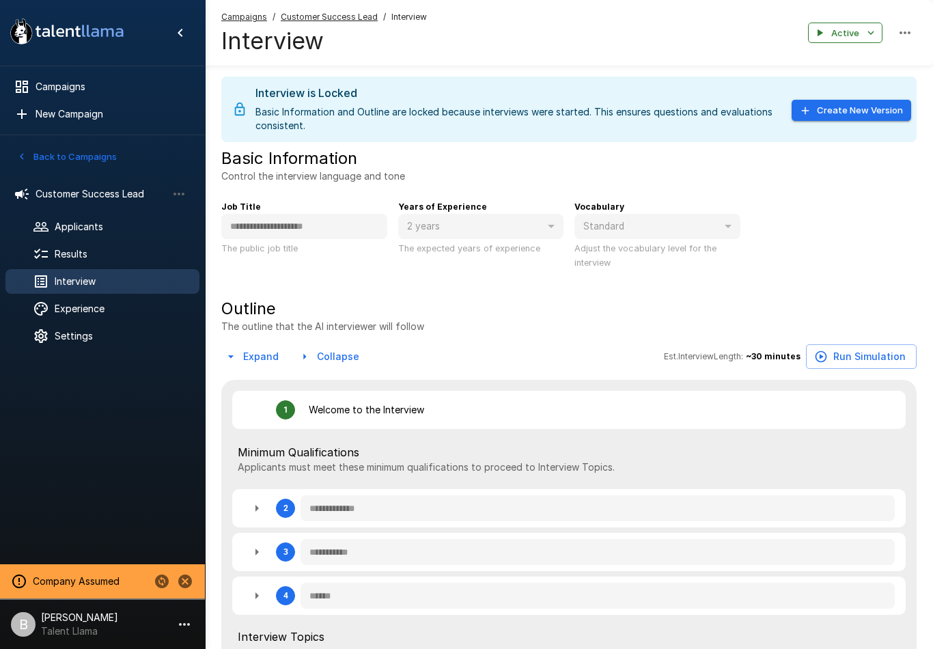
type textarea "*"
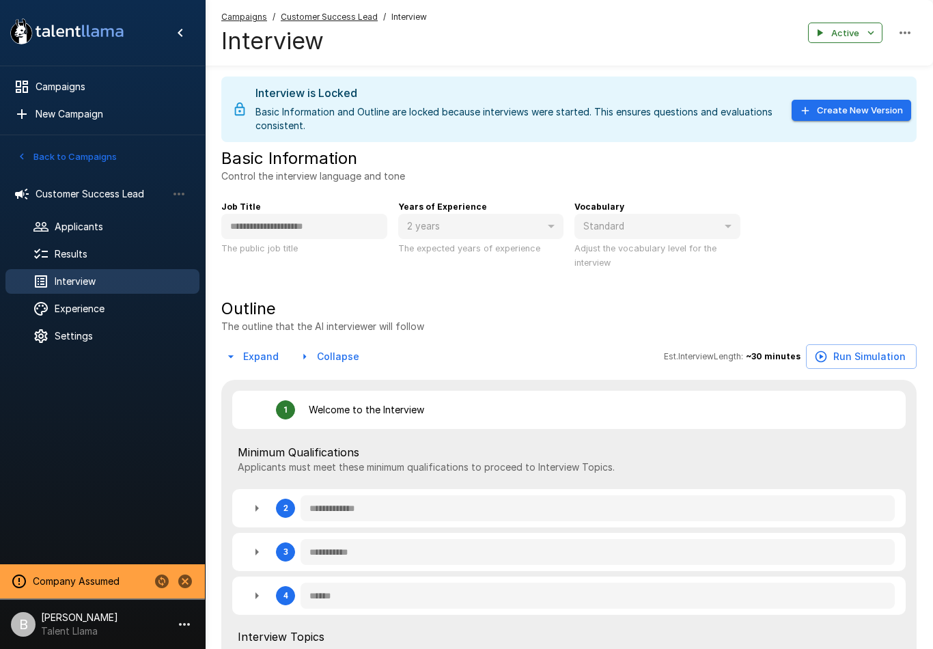
type textarea "*"
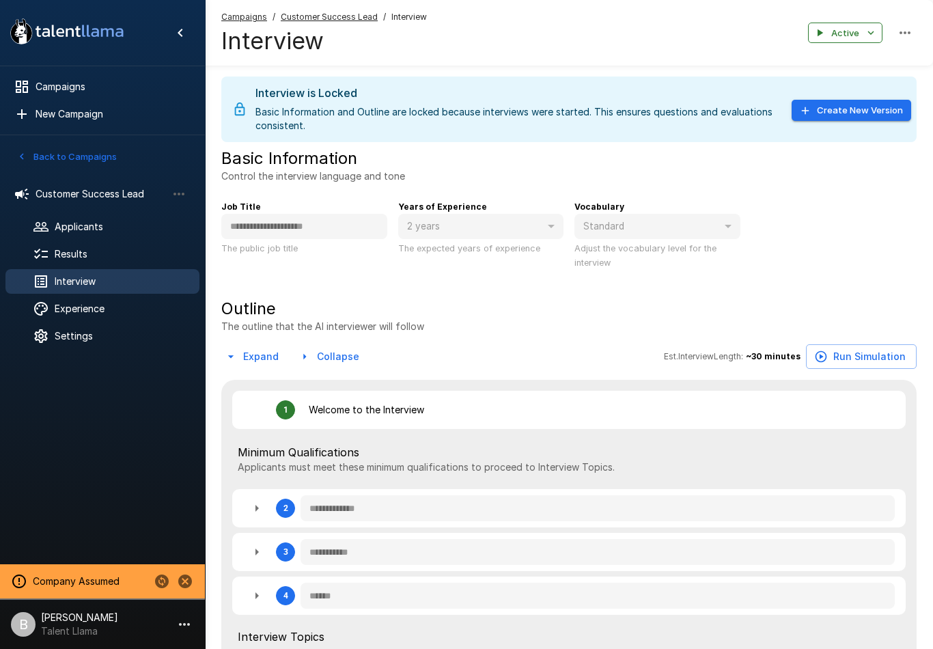
type textarea "*"
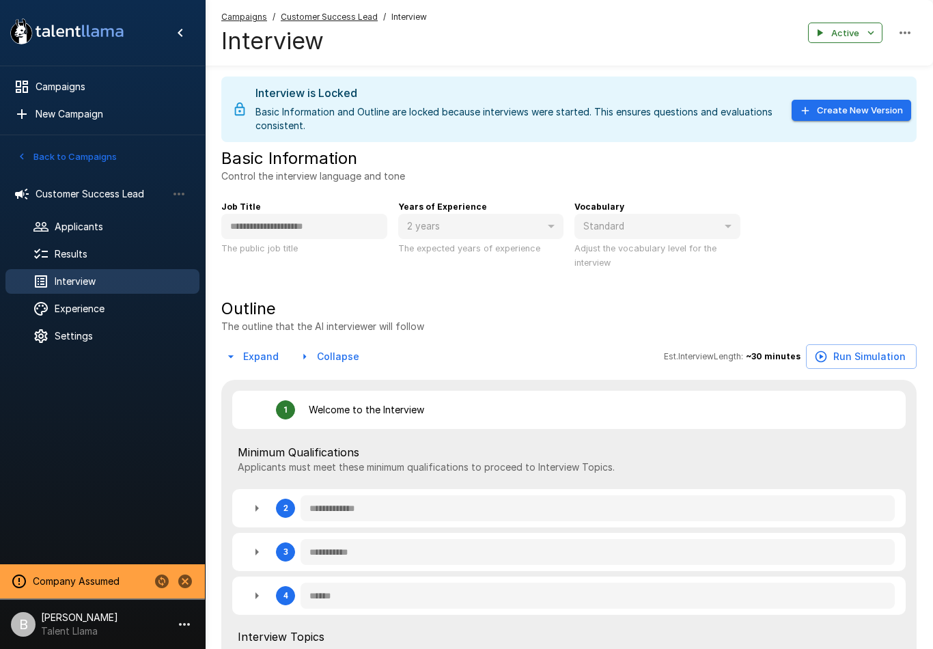
type textarea "*"
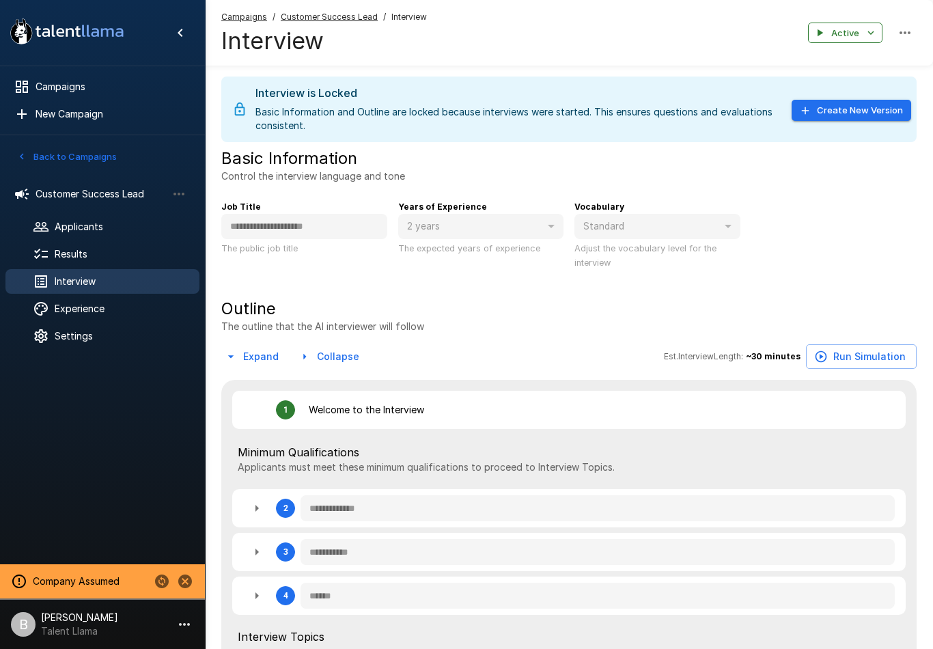
type textarea "*"
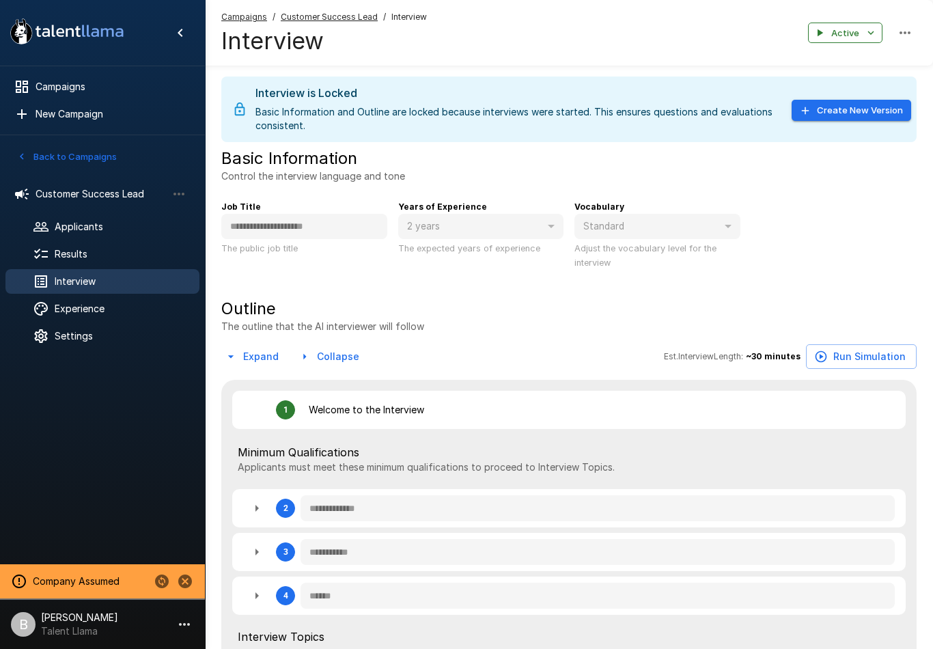
type textarea "*"
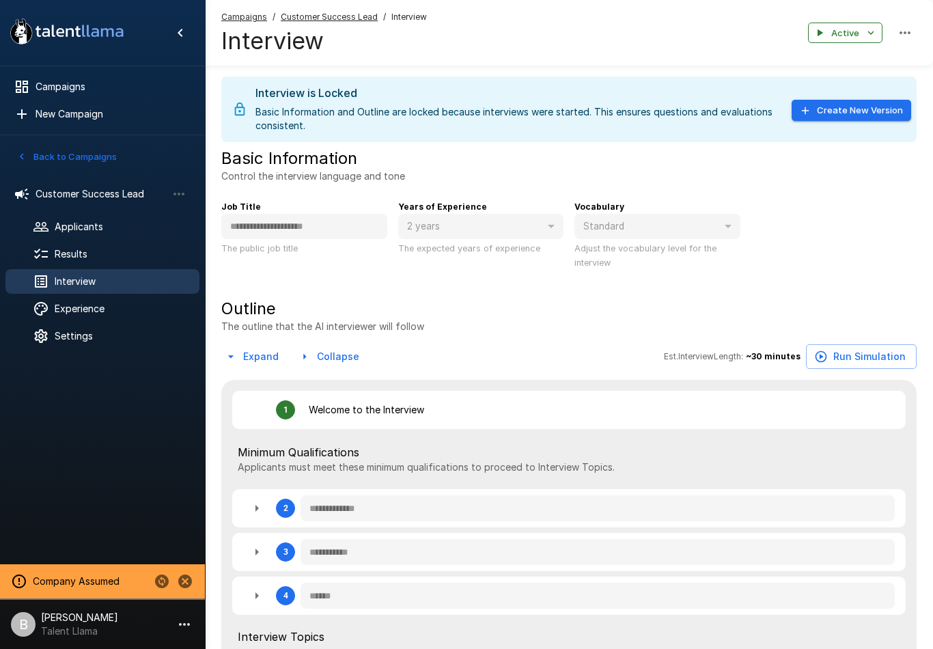
type textarea "*"
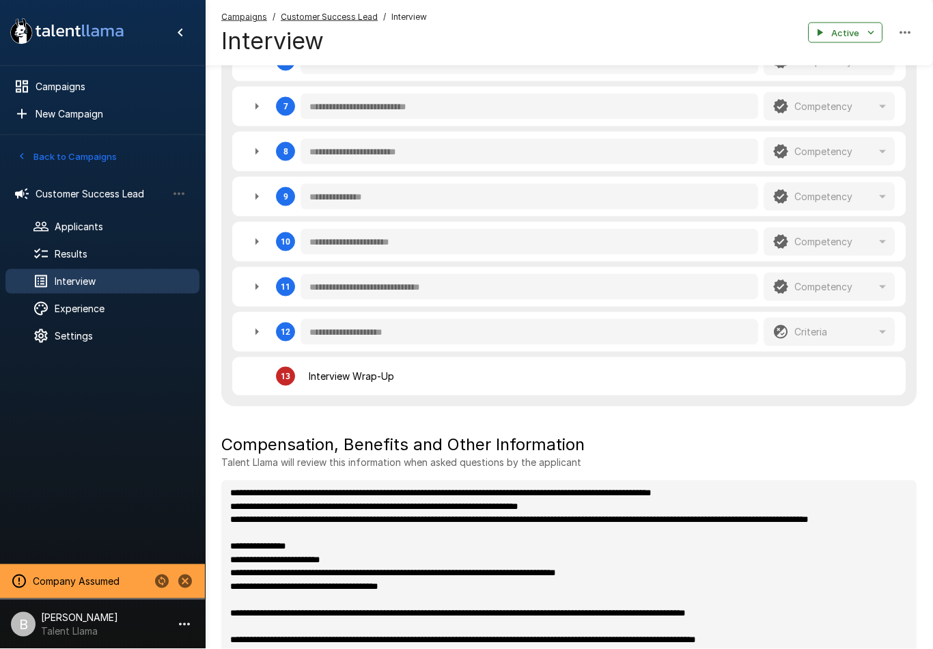
scroll to position [772, 0]
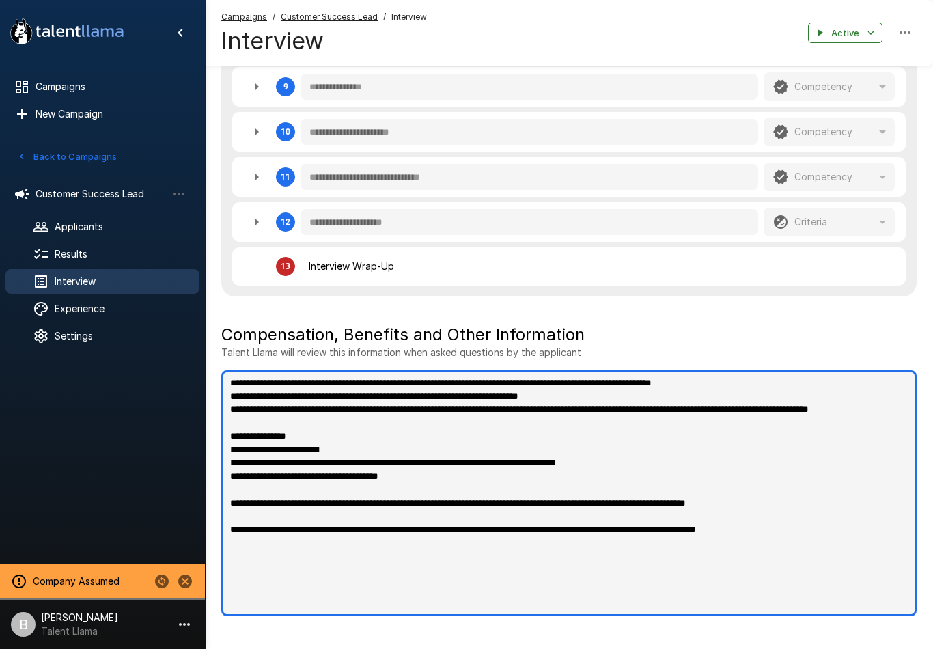
click at [842, 546] on textarea "**********" at bounding box center [568, 493] width 695 height 246
type textarea "*"
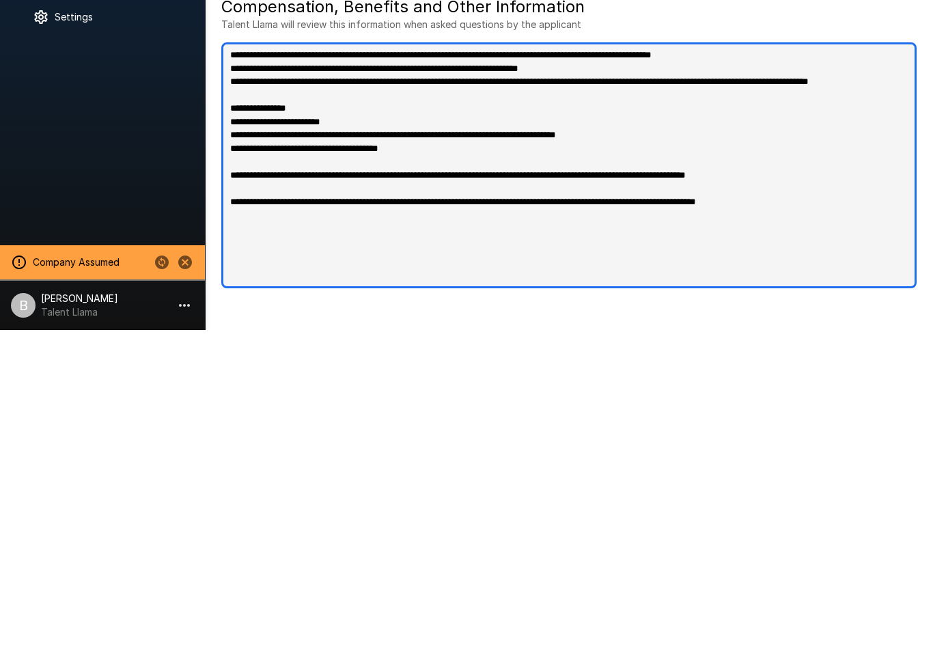
type textarea "**********"
type textarea "*"
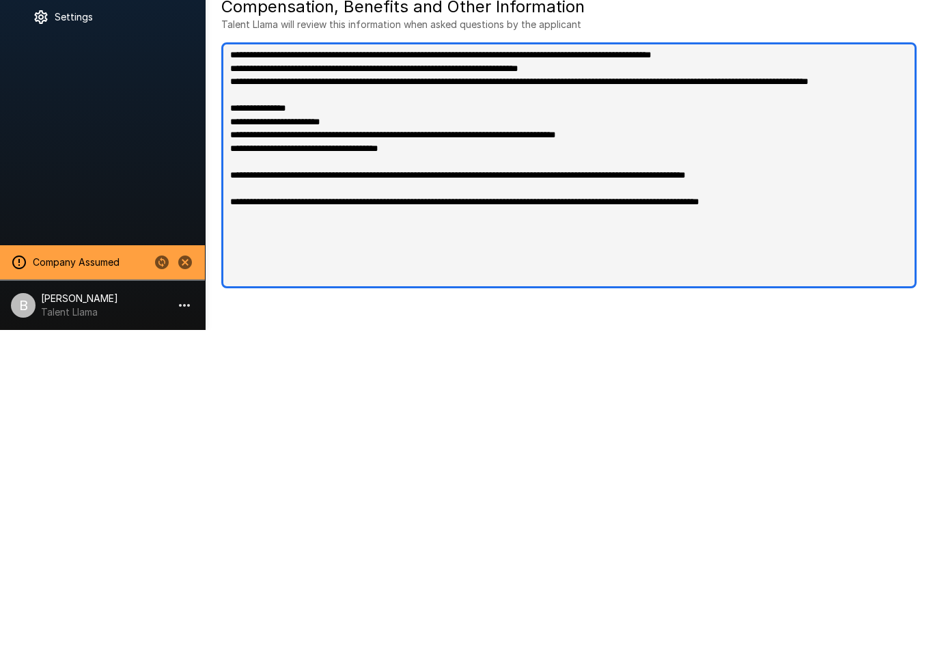
type textarea "*"
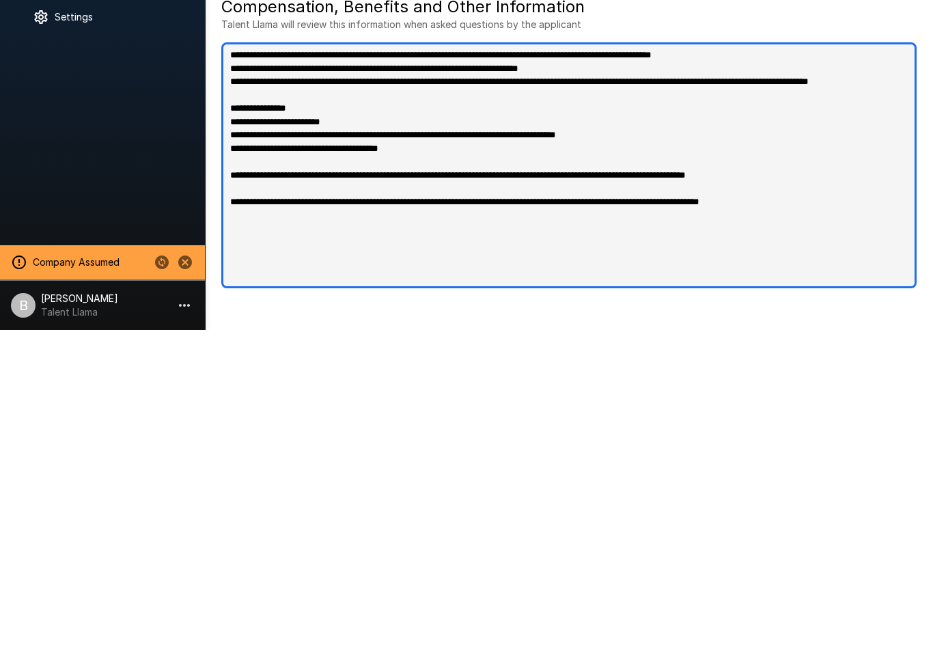
type textarea "*"
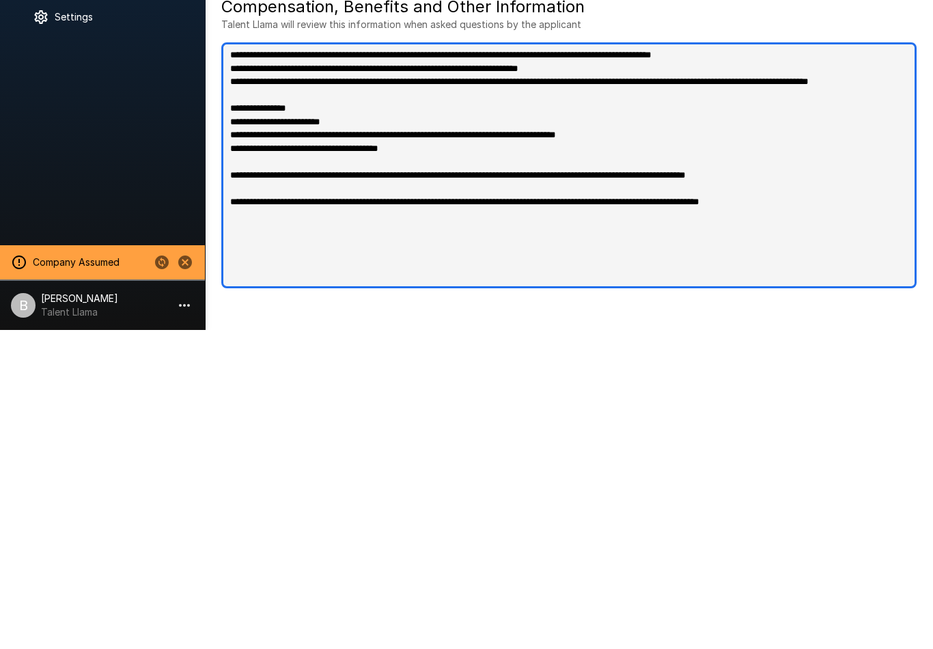
type textarea "*"
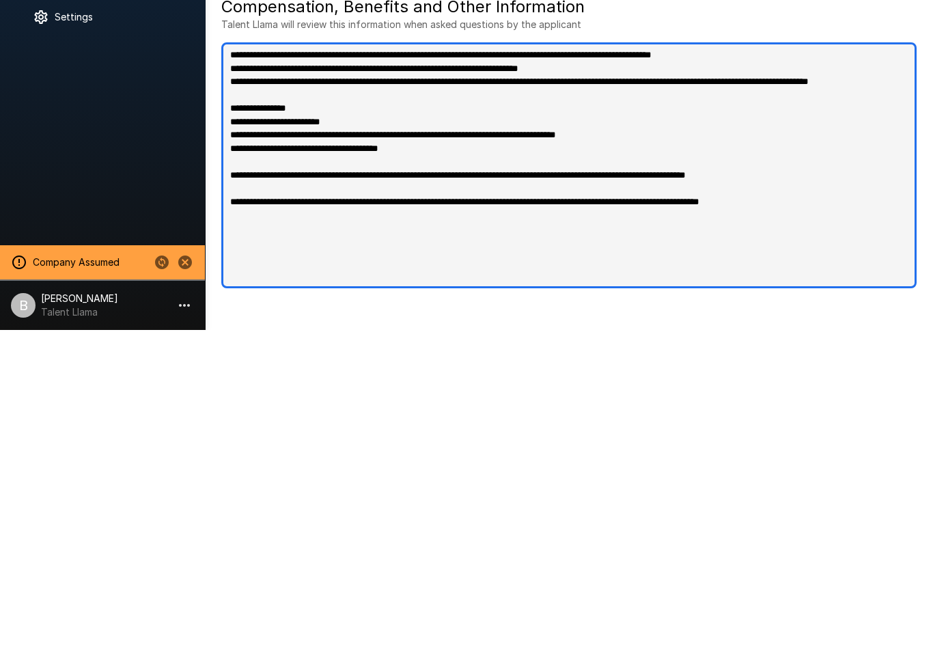
type textarea "*"
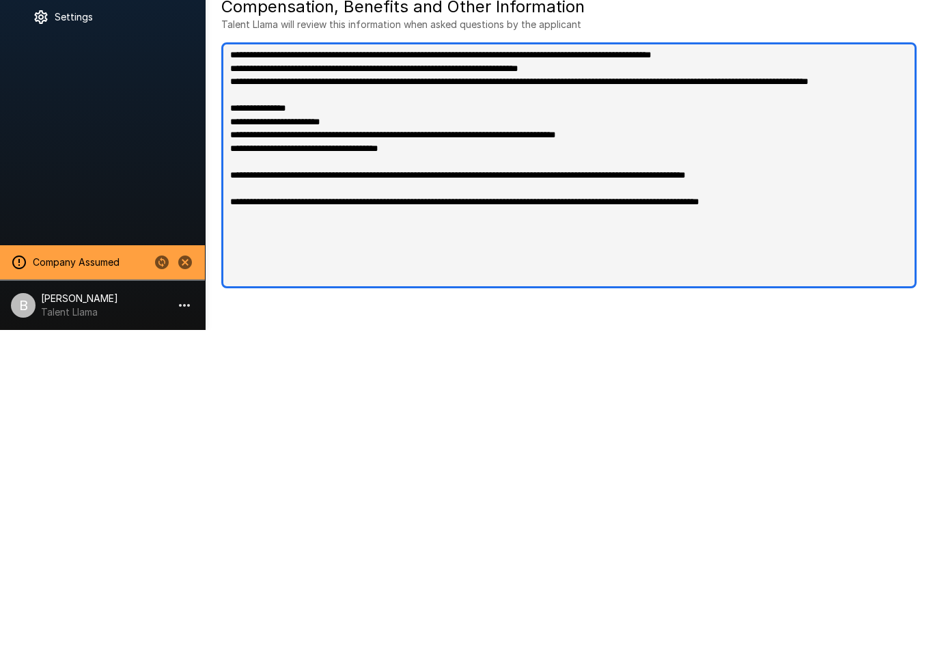
type textarea "*"
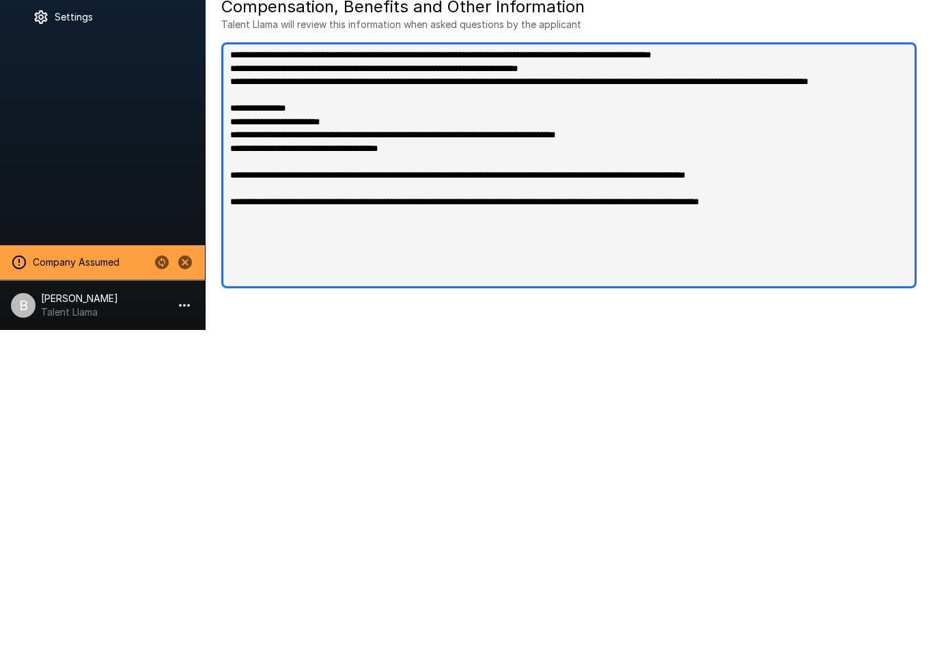
type textarea "*"
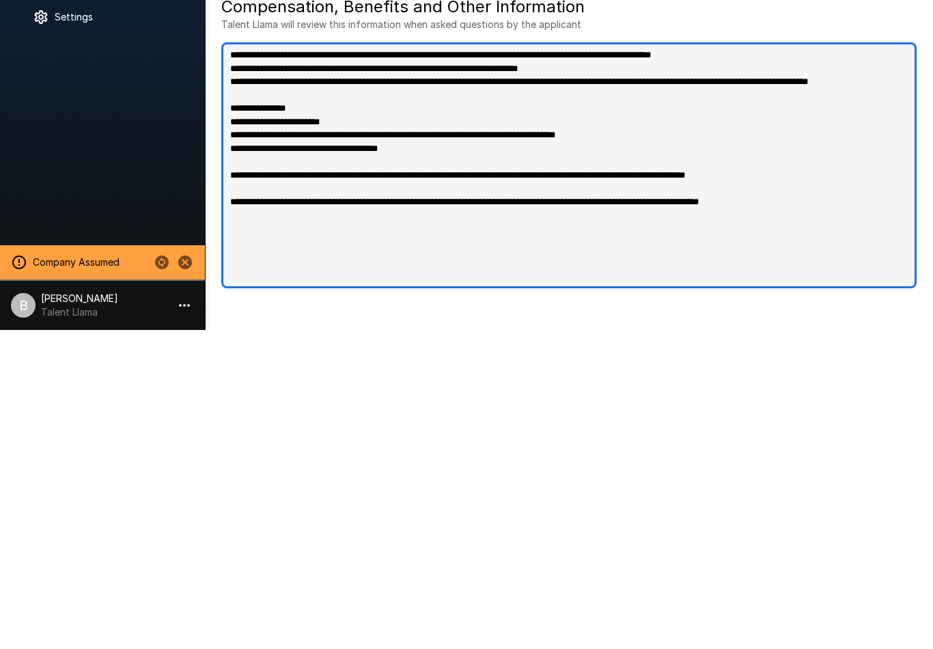
type textarea "*"
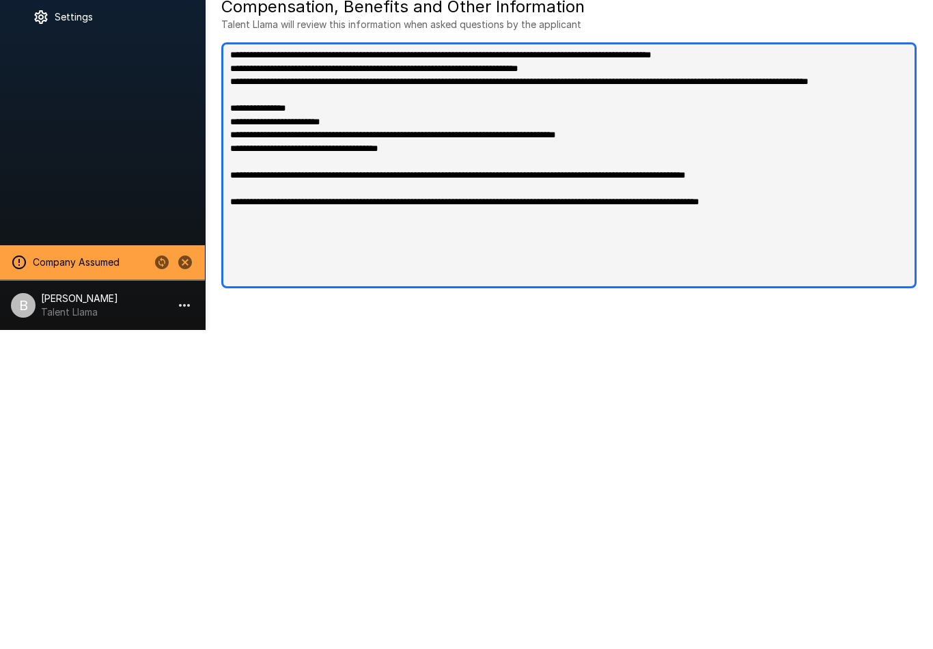
type textarea "*"
type textarea "**********"
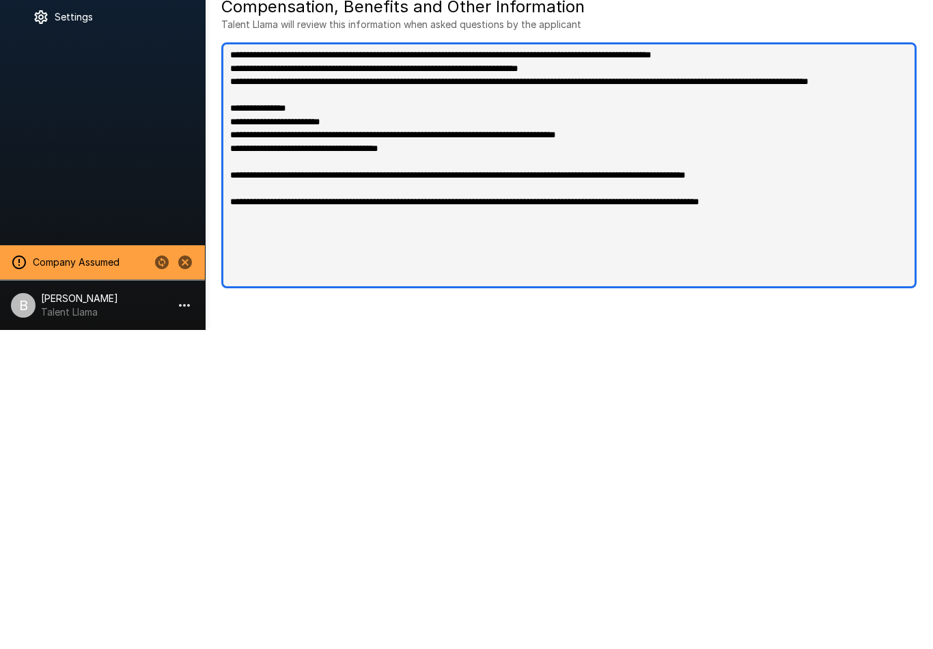
type textarea "*"
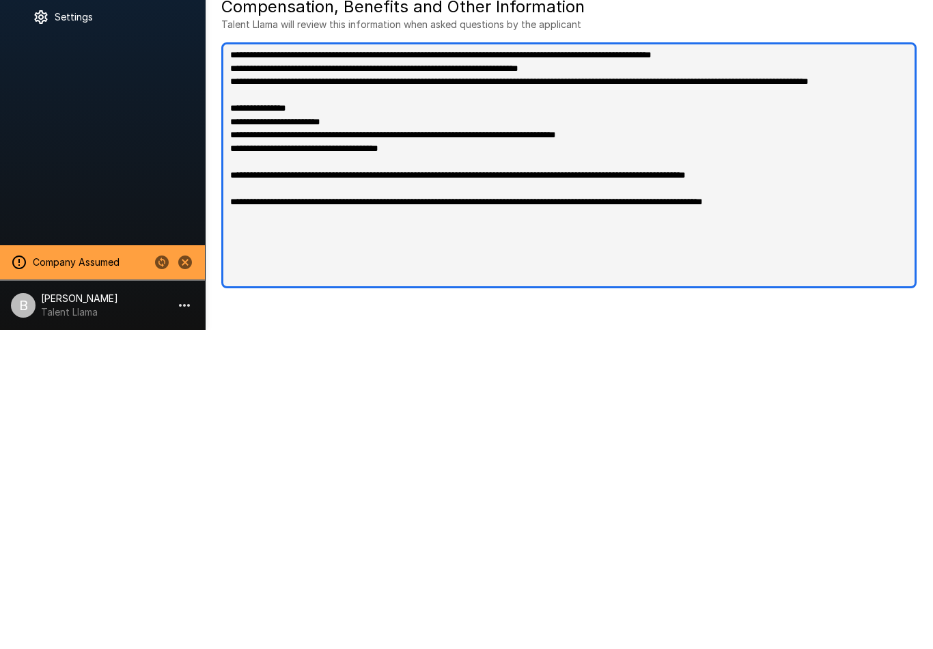
type textarea "*"
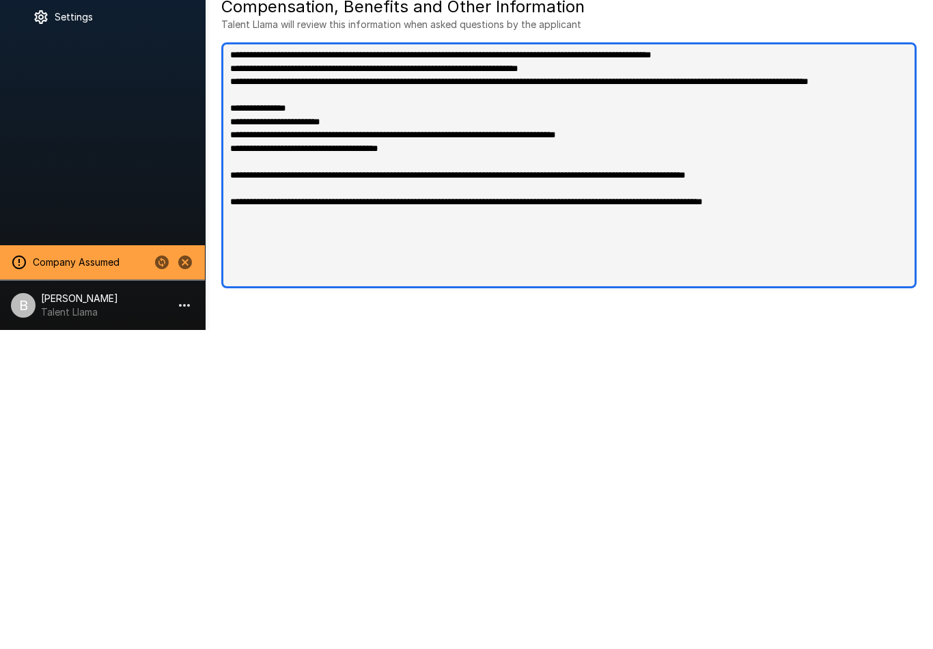
type textarea "*"
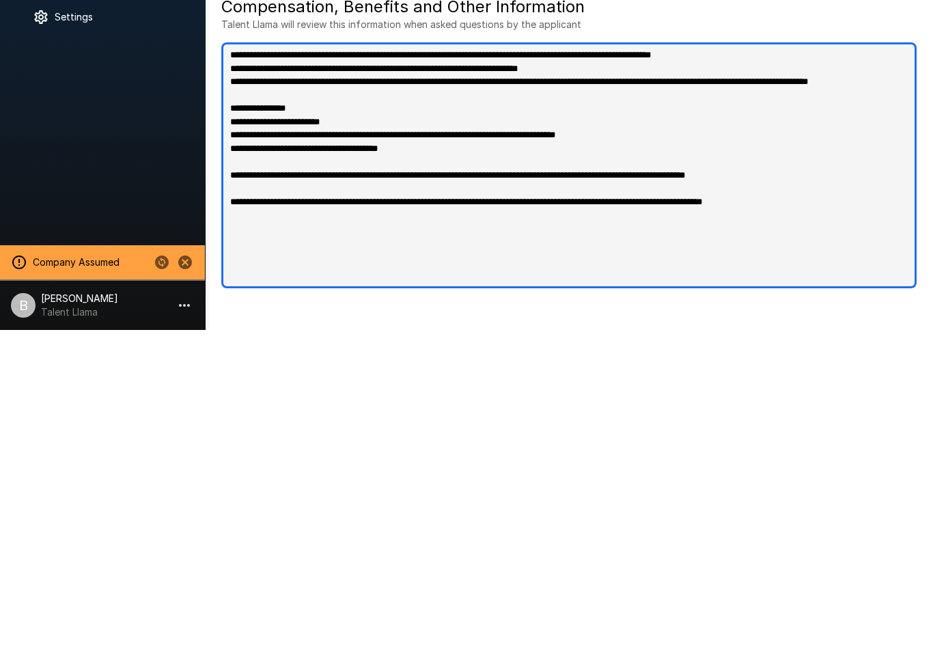
type textarea "*"
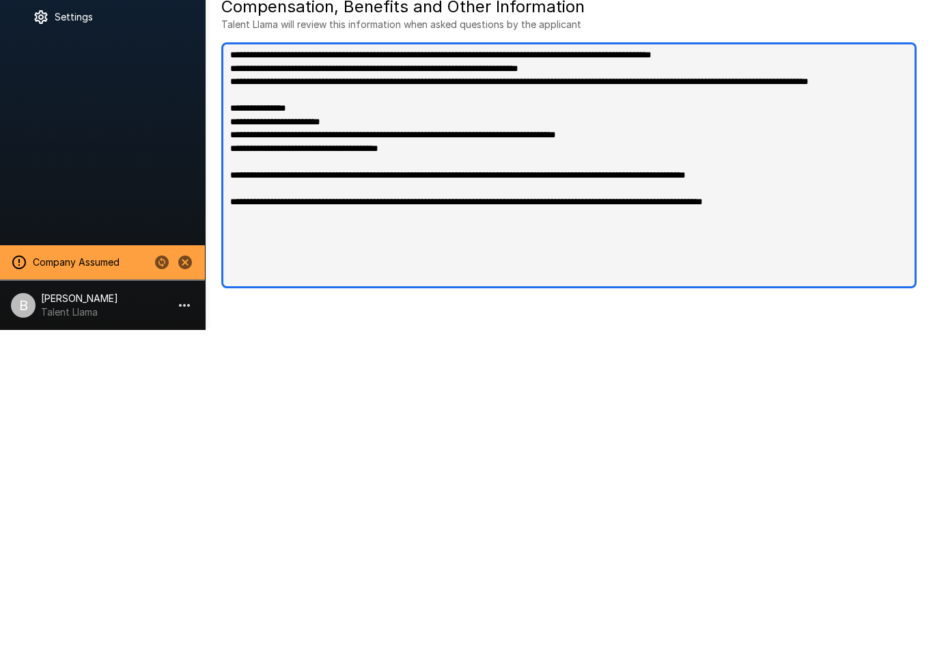
type textarea "*"
type textarea "**********"
type textarea "*"
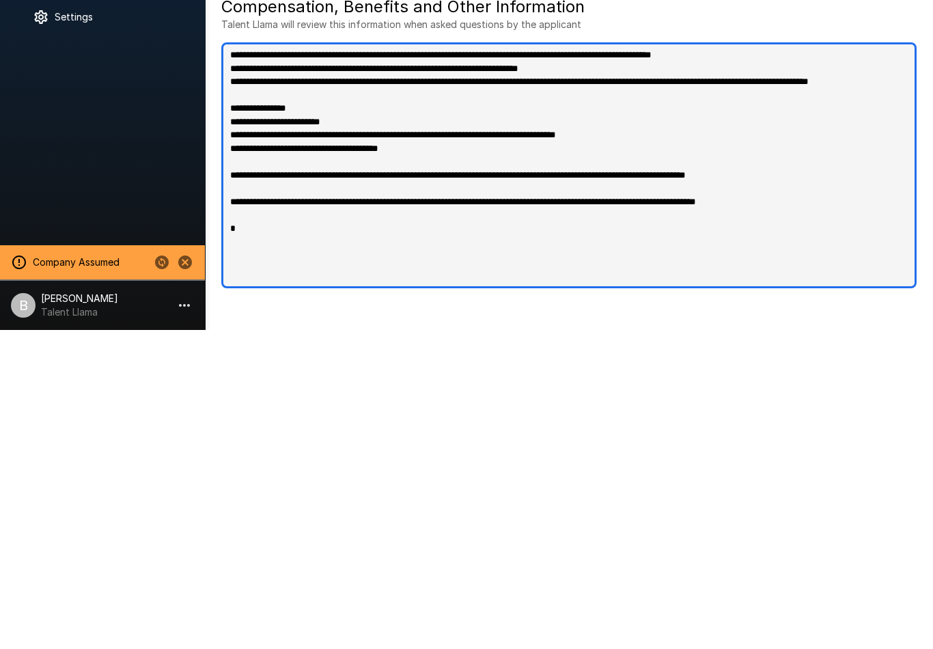
type textarea "*"
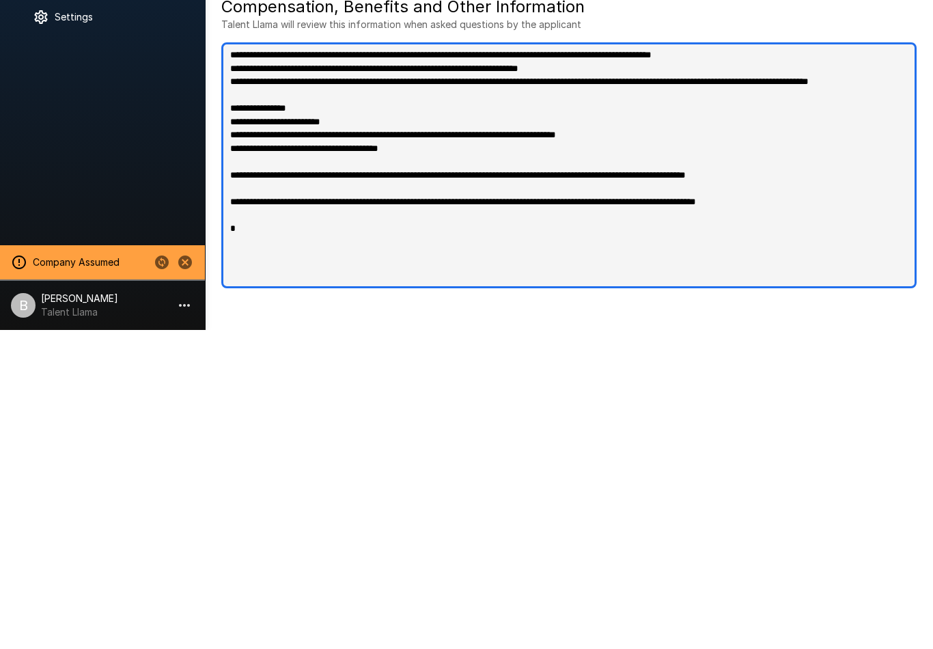
type textarea "*"
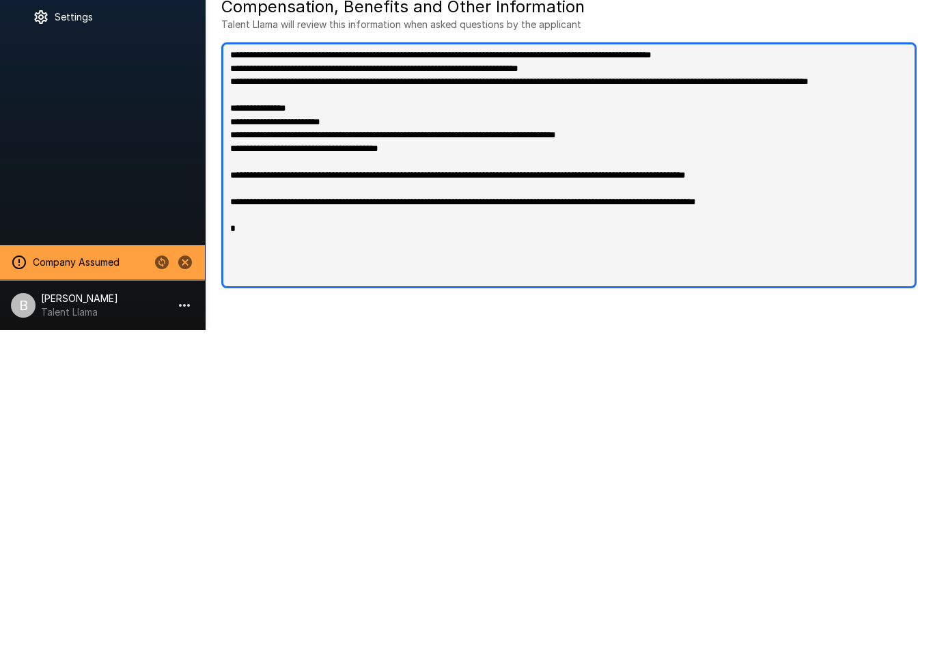
type textarea "*"
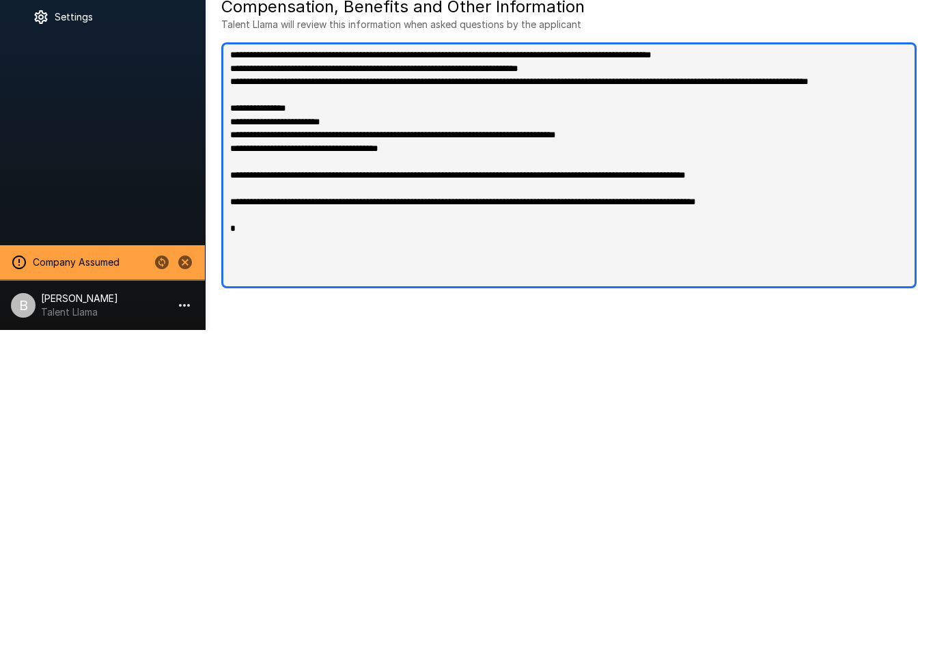
type textarea "*"
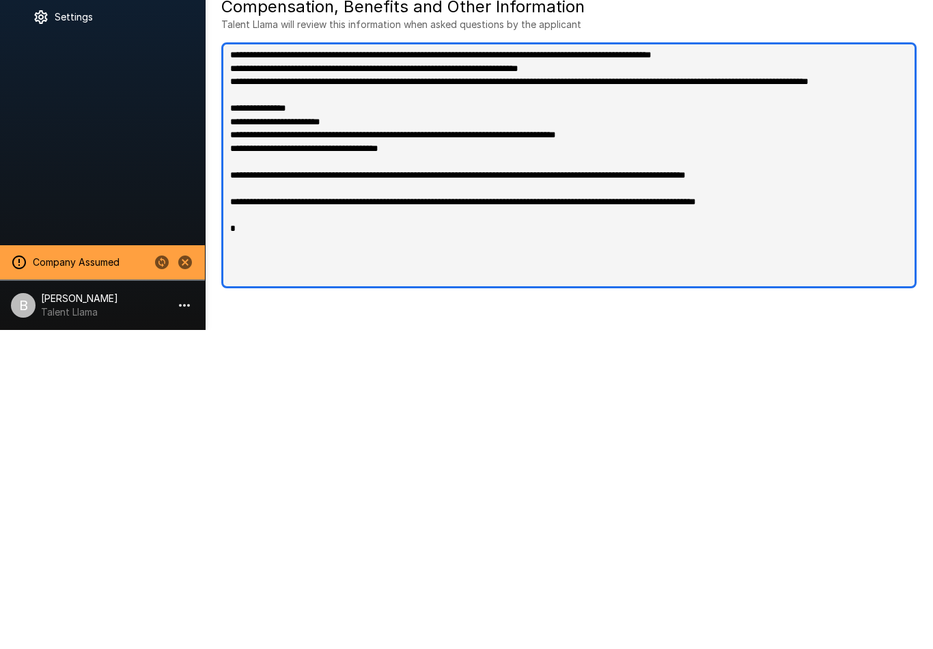
type textarea "**********"
type textarea "*"
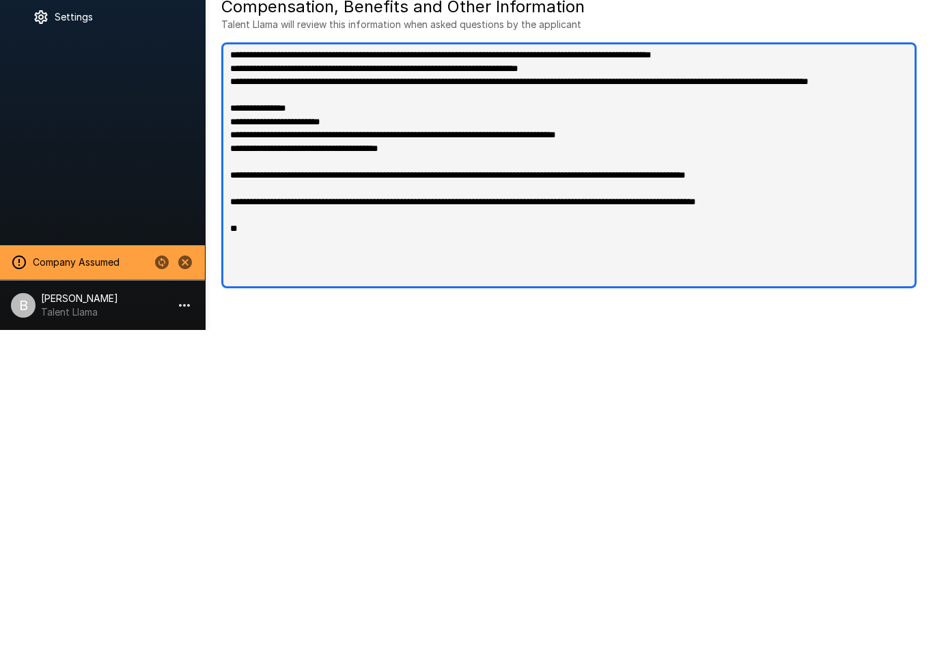
type textarea "*"
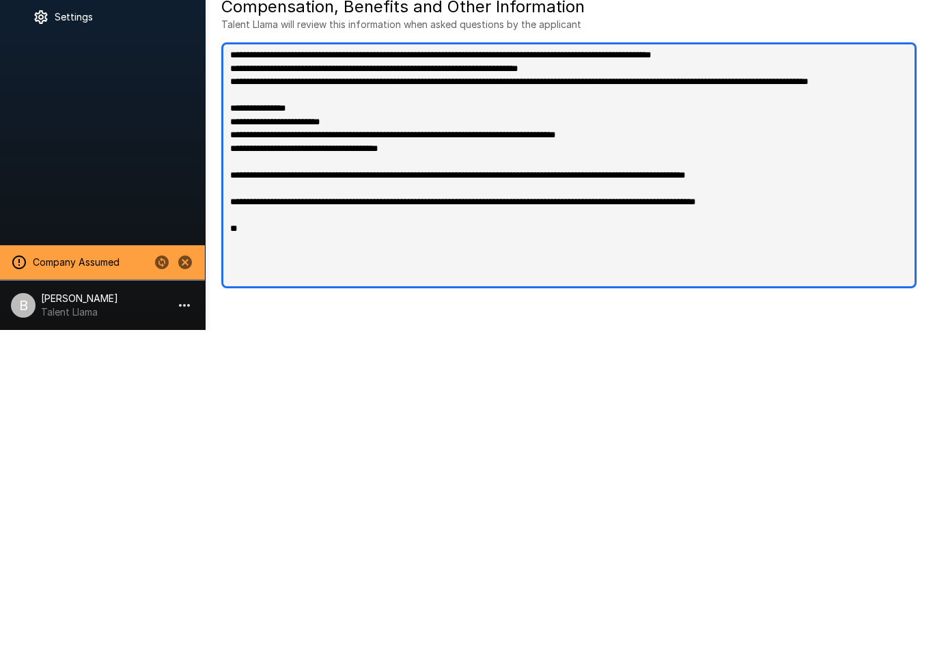
type textarea "*"
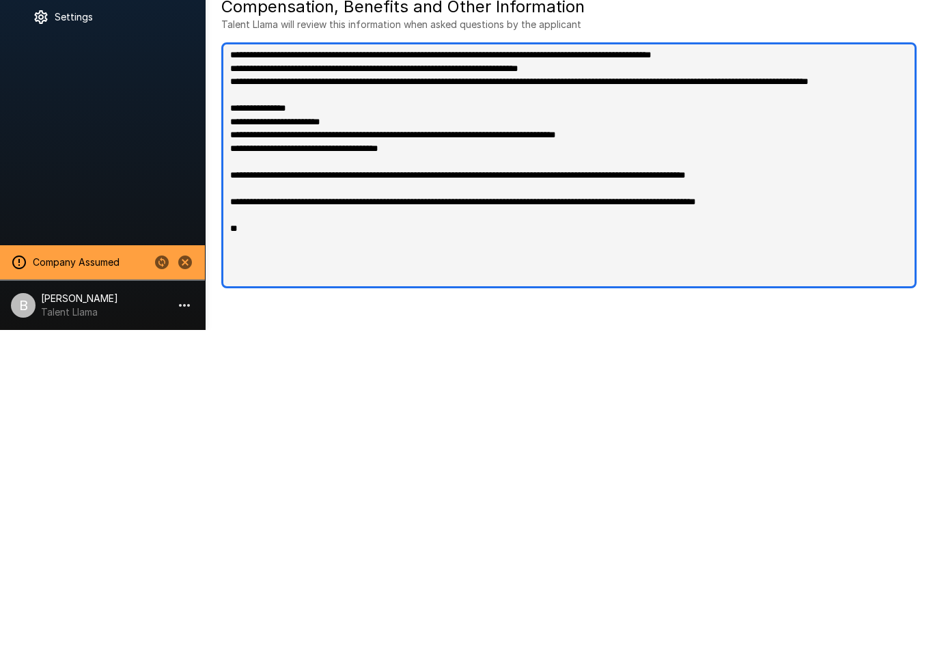
type textarea "*"
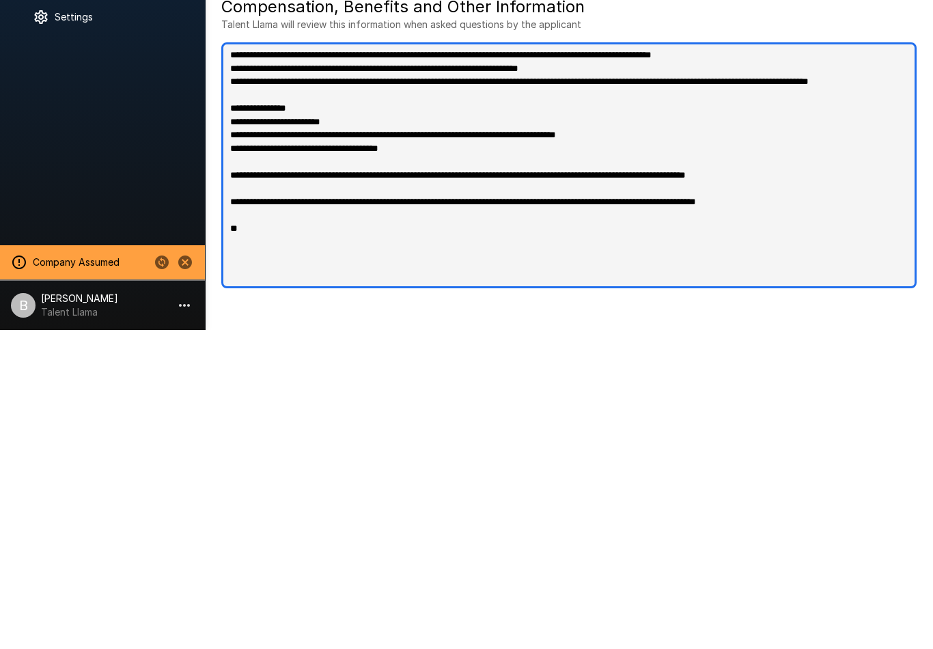
type textarea "*"
type textarea "**********"
type textarea "*"
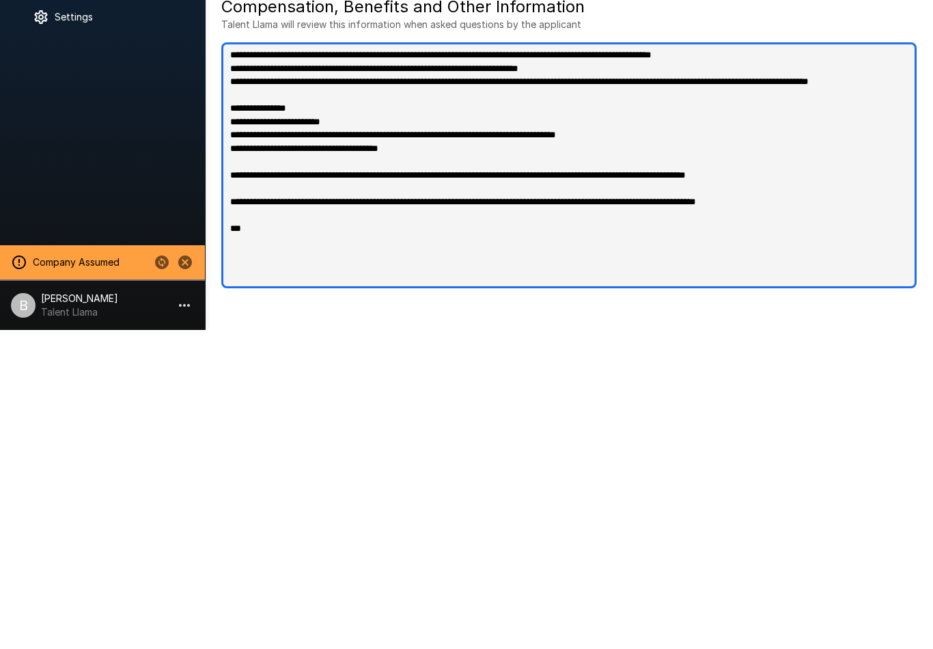
type textarea "*"
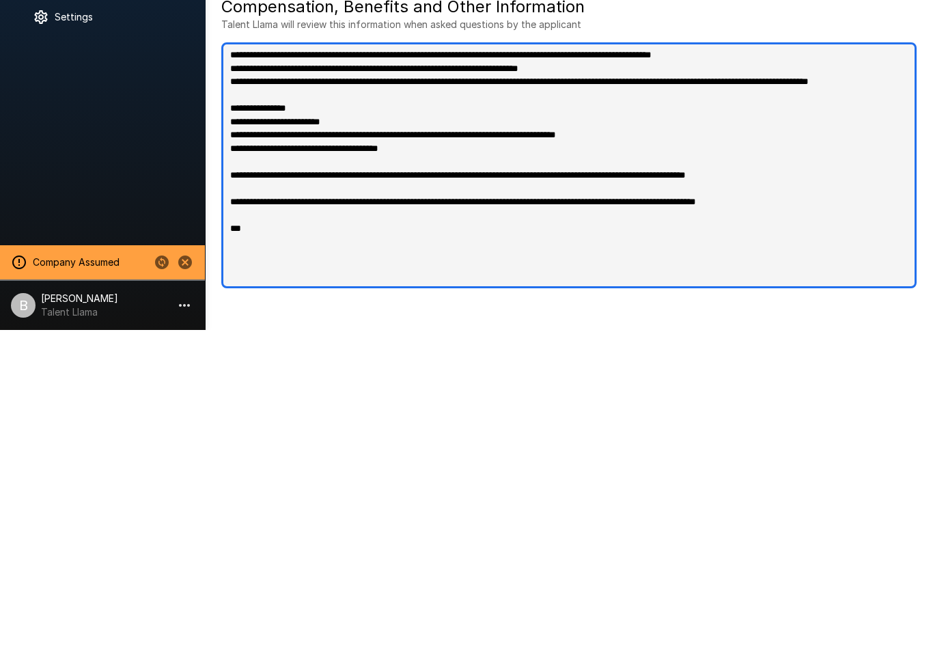
type textarea "*"
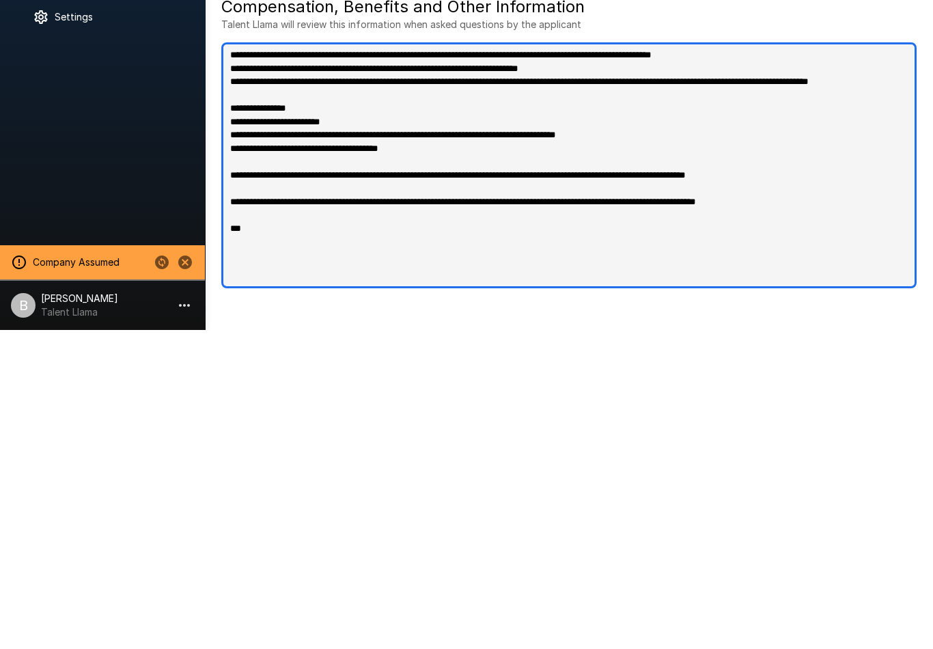
type textarea "*"
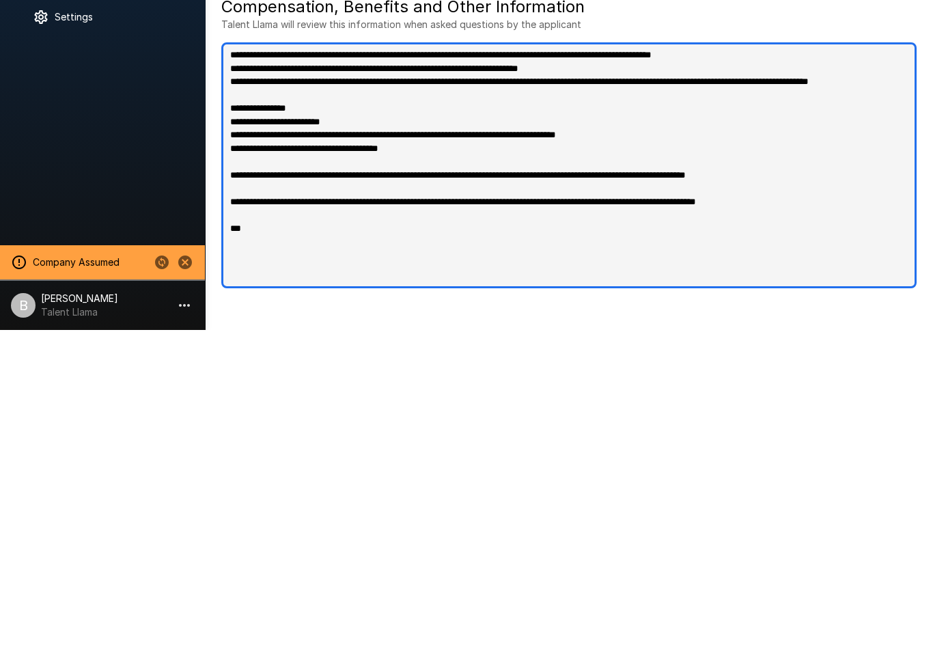
type textarea "*"
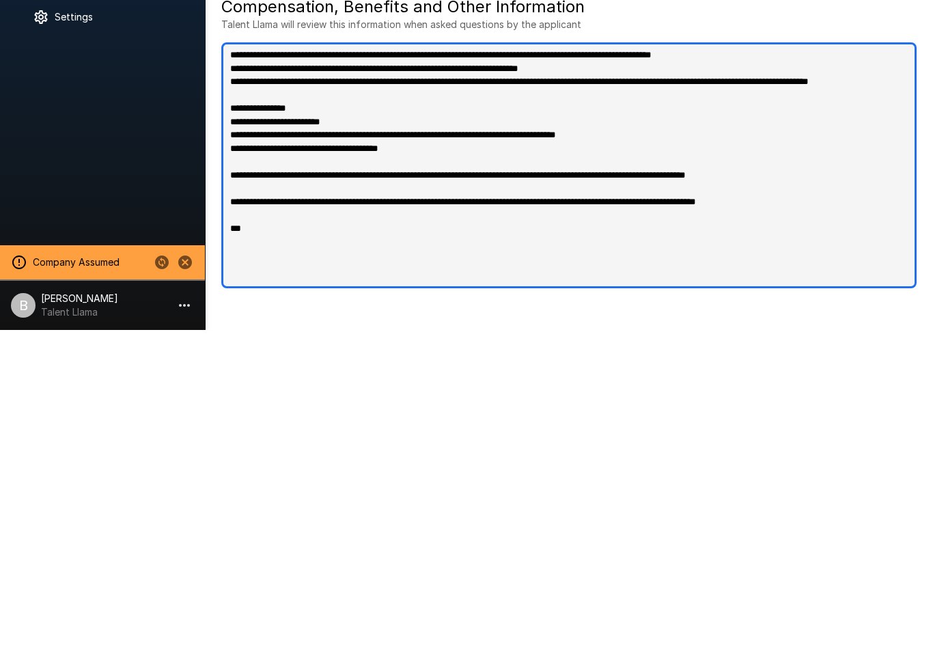
type textarea "*"
type textarea "**********"
type textarea "*"
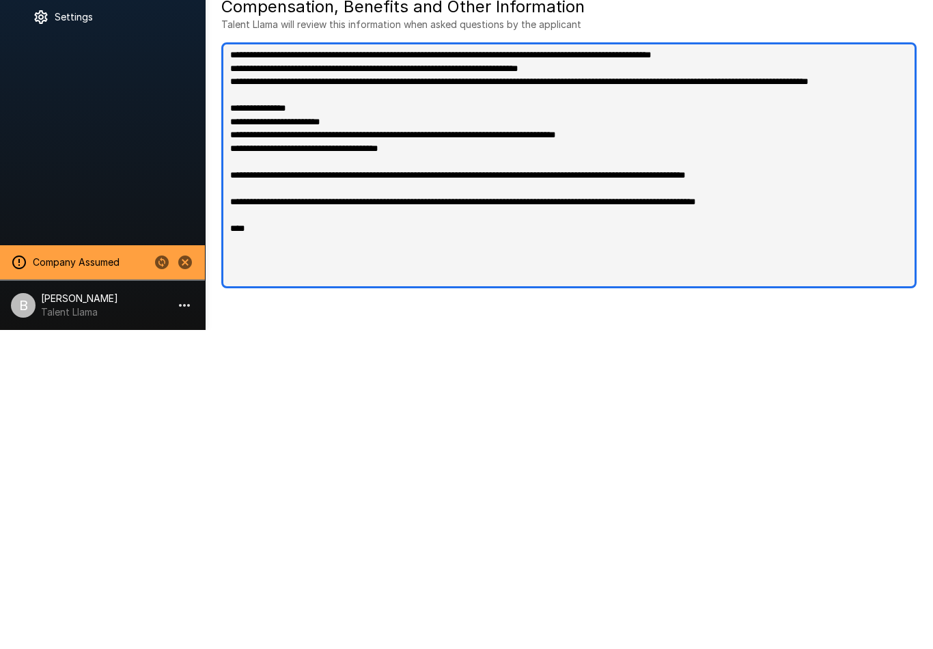
type textarea "*"
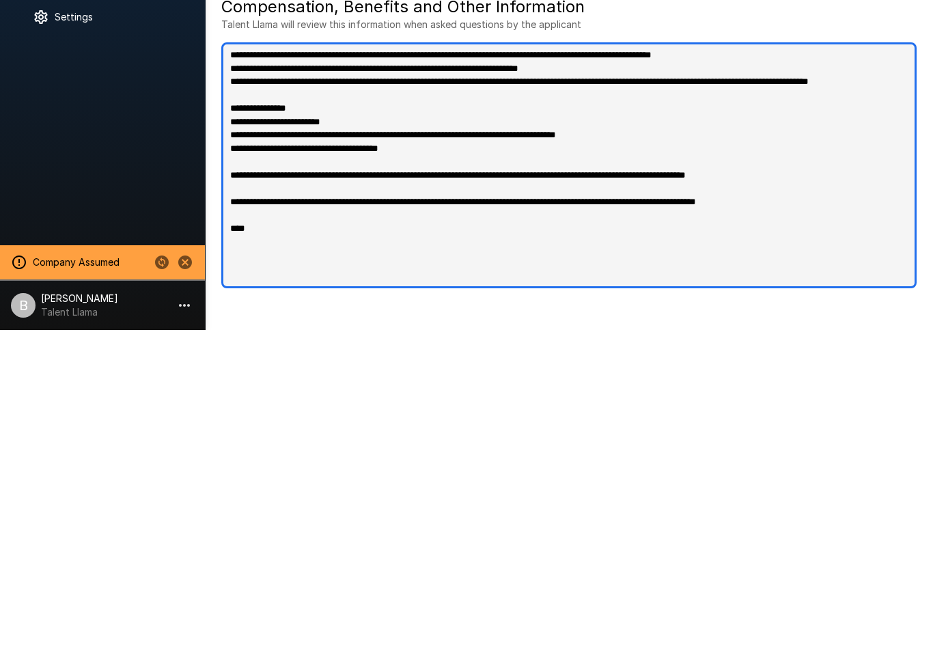
type textarea "*"
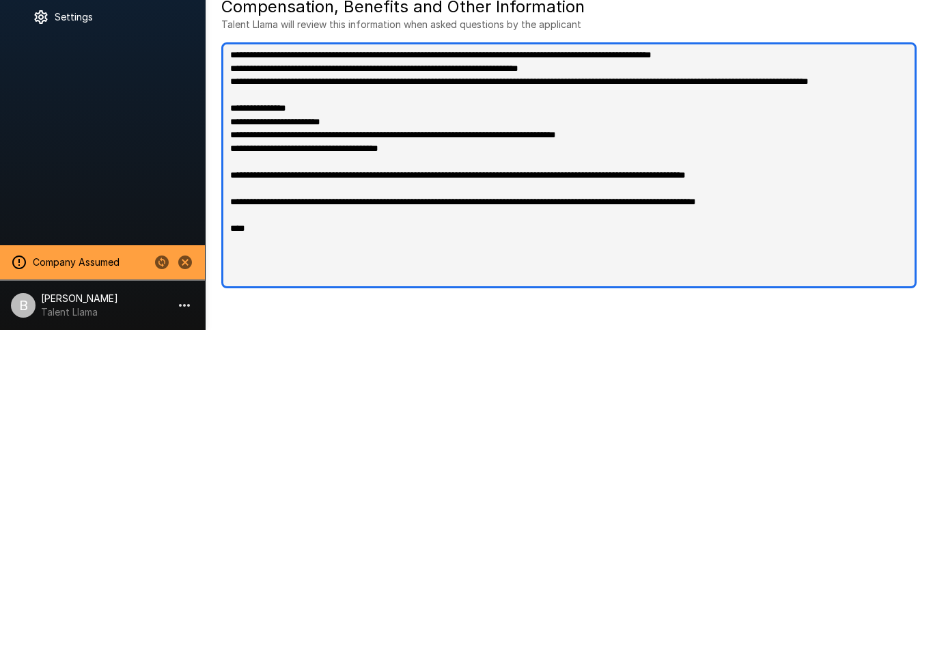
type textarea "*"
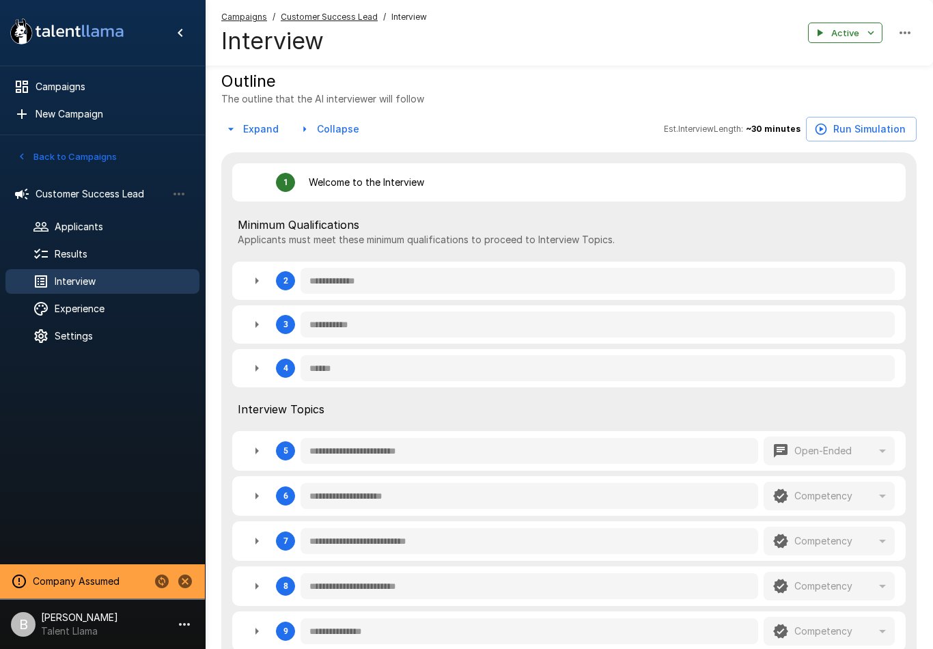
scroll to position [68, 0]
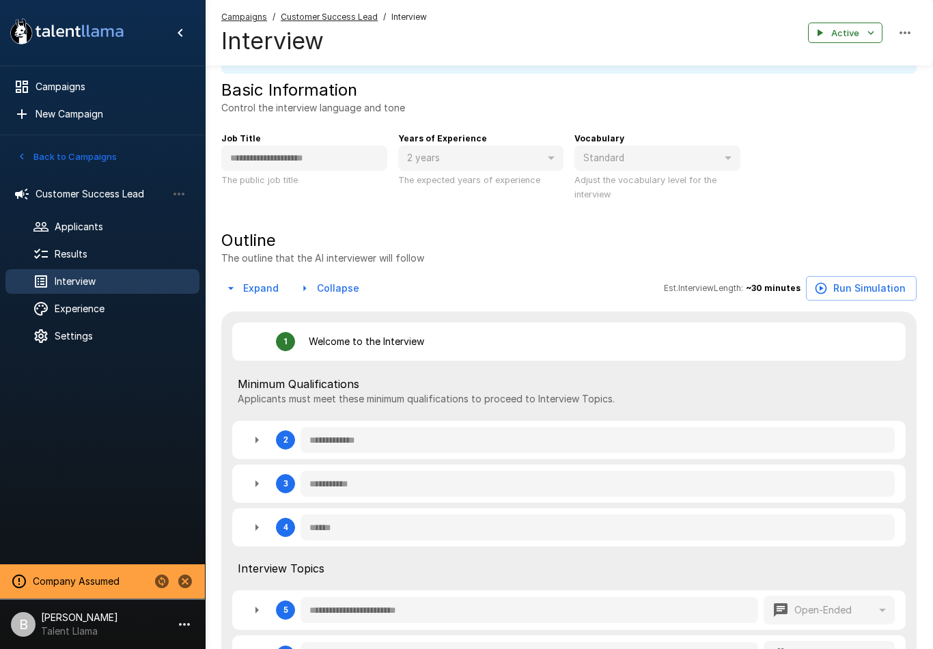
click at [90, 346] on div "Settings" at bounding box center [102, 336] width 194 height 25
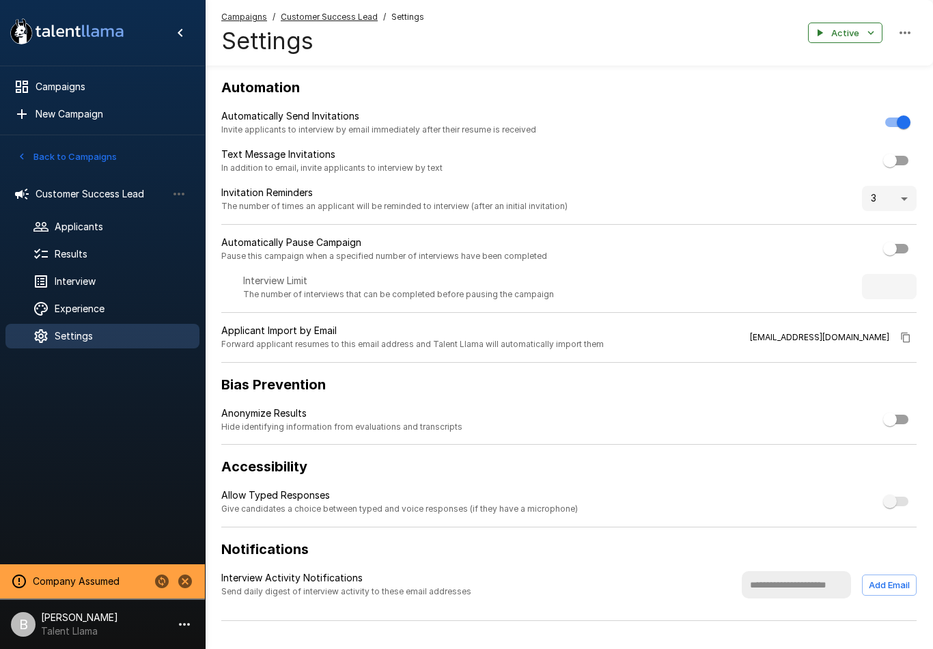
scroll to position [22, 0]
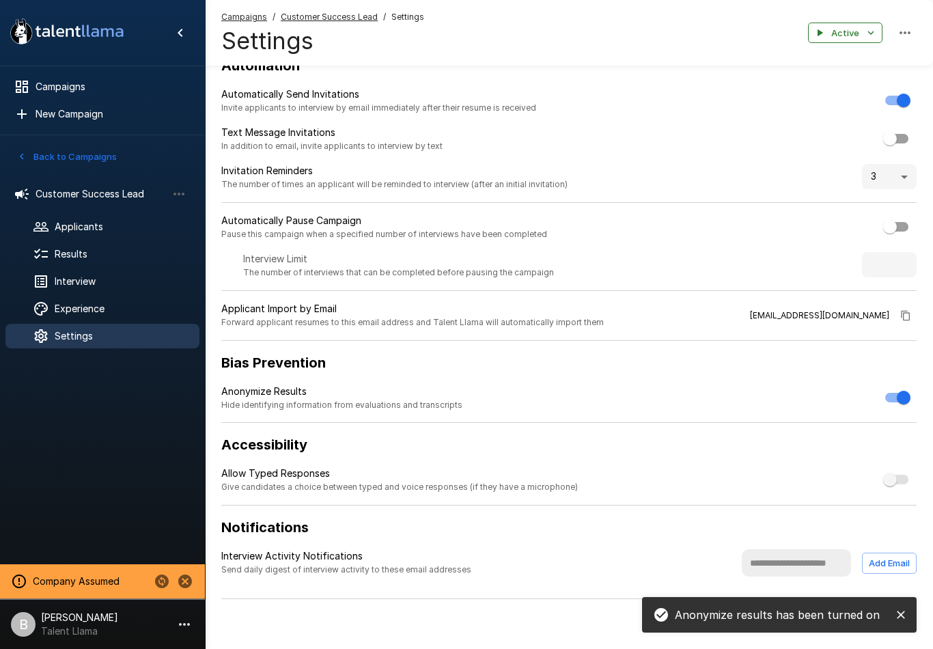
click at [102, 253] on span "Results" at bounding box center [122, 254] width 134 height 14
